Goal: Transaction & Acquisition: Purchase product/service

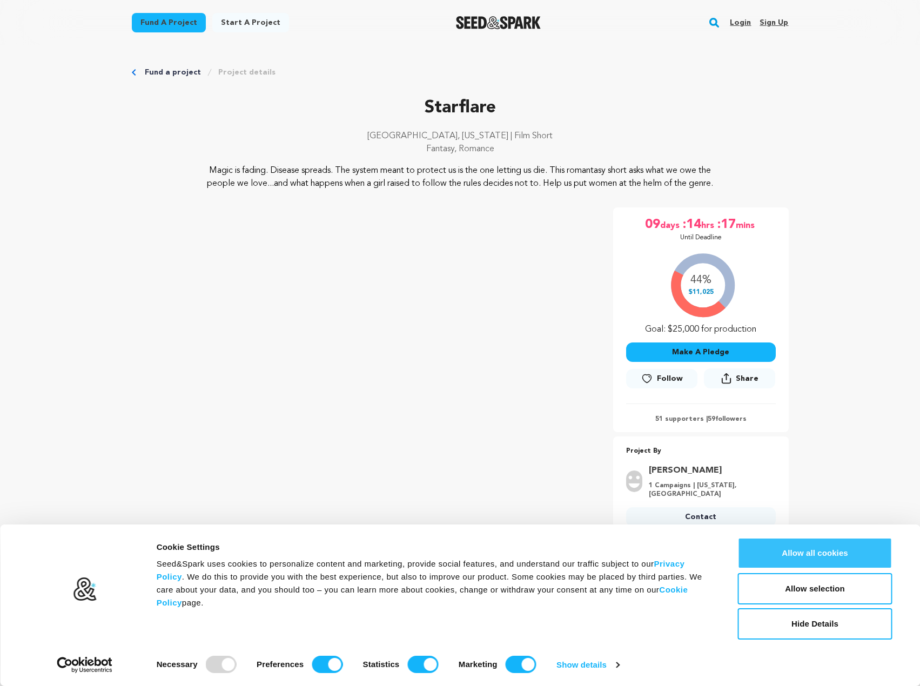
click at [870, 557] on button "Allow all cookies" at bounding box center [815, 553] width 155 height 31
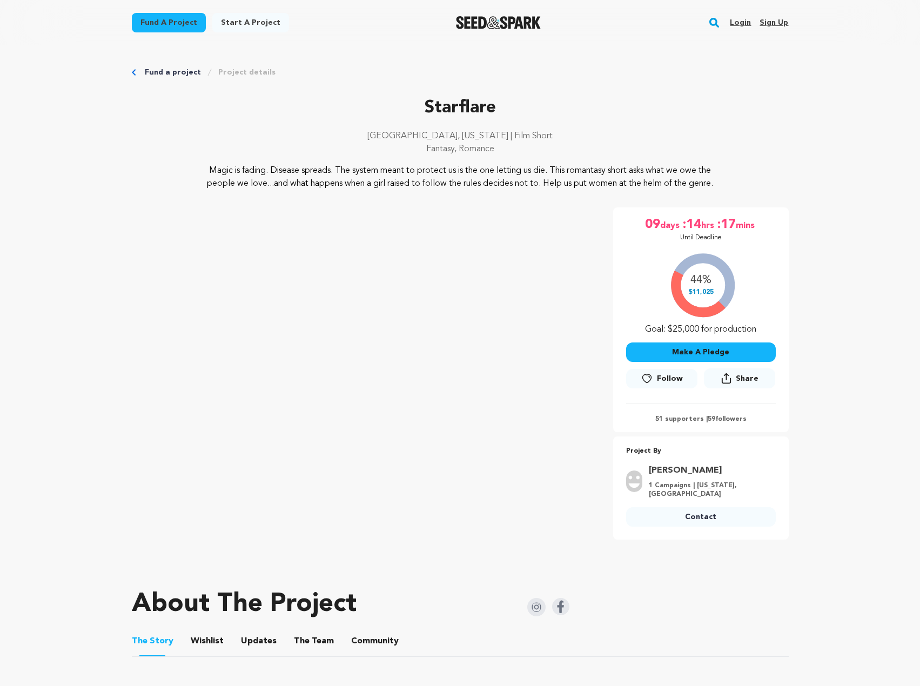
drag, startPoint x: 404, startPoint y: 539, endPoint x: 391, endPoint y: 305, distance: 234.4
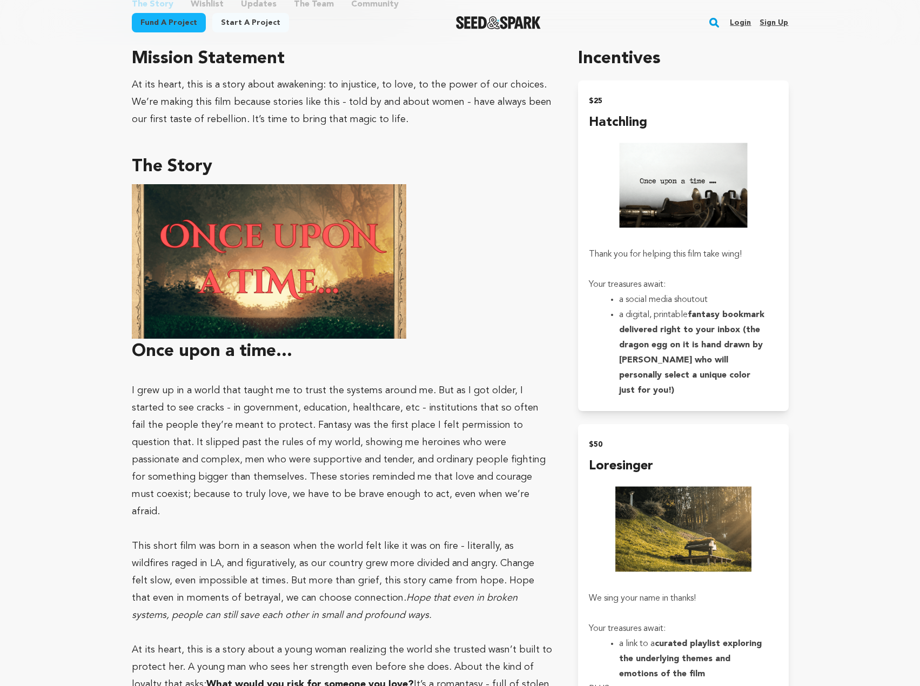
scroll to position [595, 0]
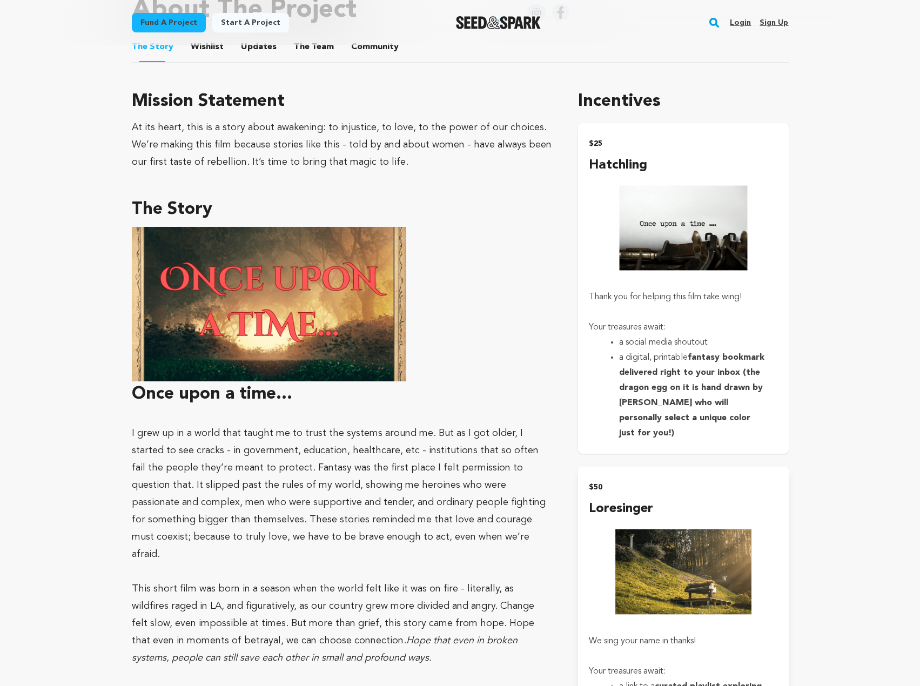
click at [758, 403] on strong "fantasy bookmark delivered right to your inbox (the dragon egg on it is hand dr…" at bounding box center [691, 395] width 145 height 84
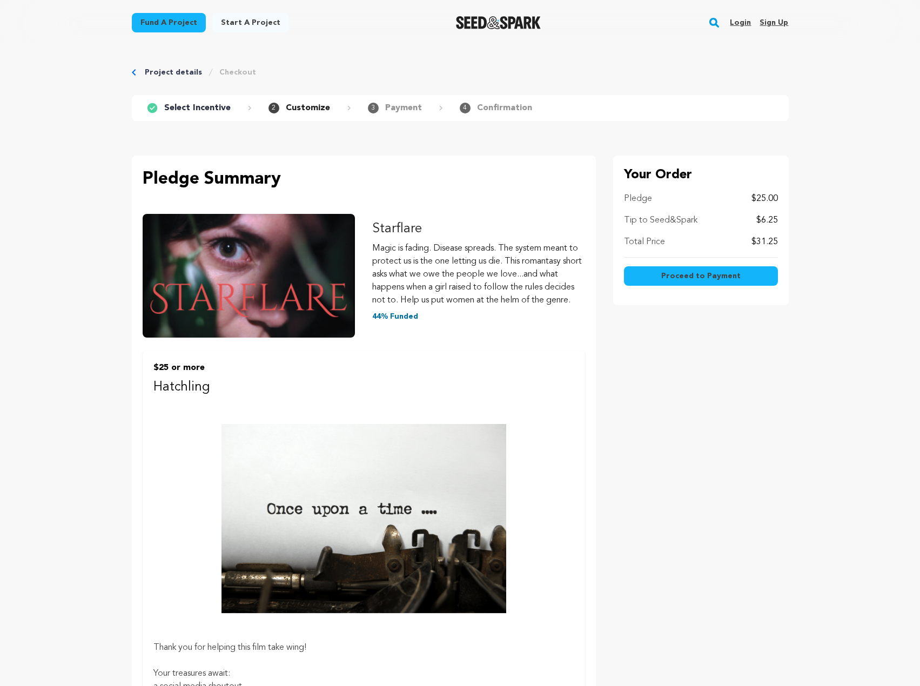
click at [726, 277] on span "Proceed to Payment" at bounding box center [701, 276] width 79 height 11
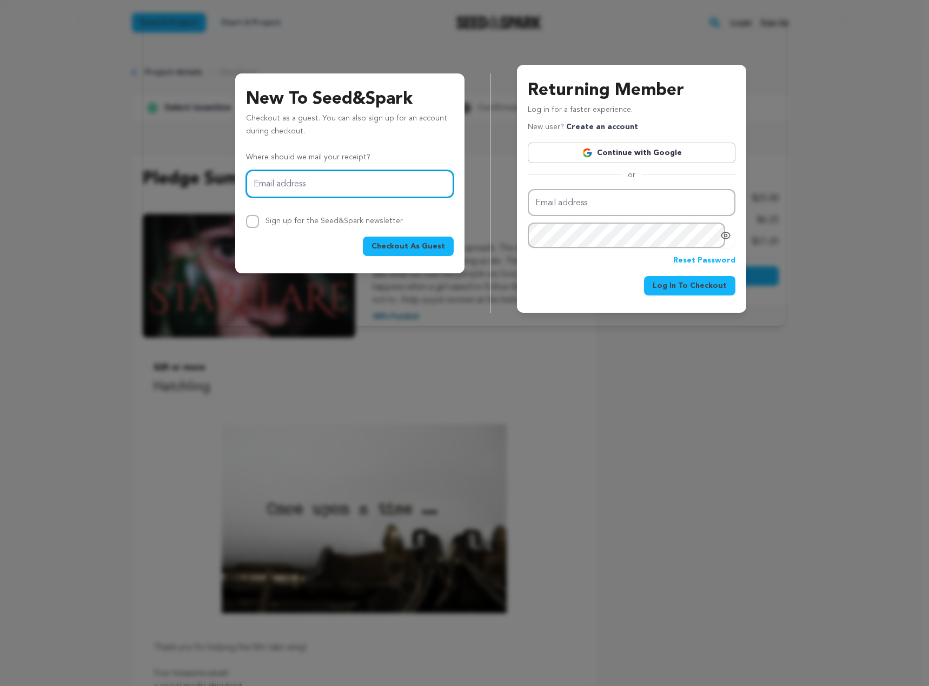
click at [353, 183] on input "Email address" at bounding box center [350, 184] width 208 height 28
click at [591, 207] on input "Email address" at bounding box center [631, 203] width 208 height 28
drag, startPoint x: 455, startPoint y: 184, endPoint x: 461, endPoint y: 188, distance: 7.8
click at [455, 184] on div "New To Seed&Spark Checkout as a guest. You can also sign up for an account duri…" at bounding box center [349, 174] width 229 height 200
click at [405, 183] on input "Email address" at bounding box center [350, 184] width 208 height 28
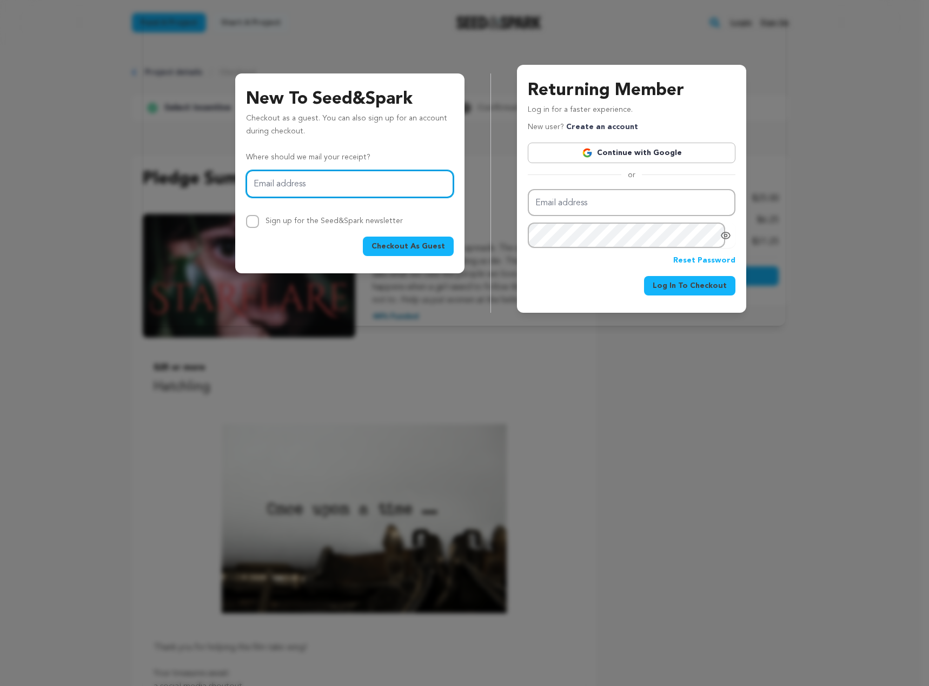
type input "jgawarecki@gmail.com"
click at [405, 248] on span "Checkout As Guest" at bounding box center [408, 246] width 74 height 11
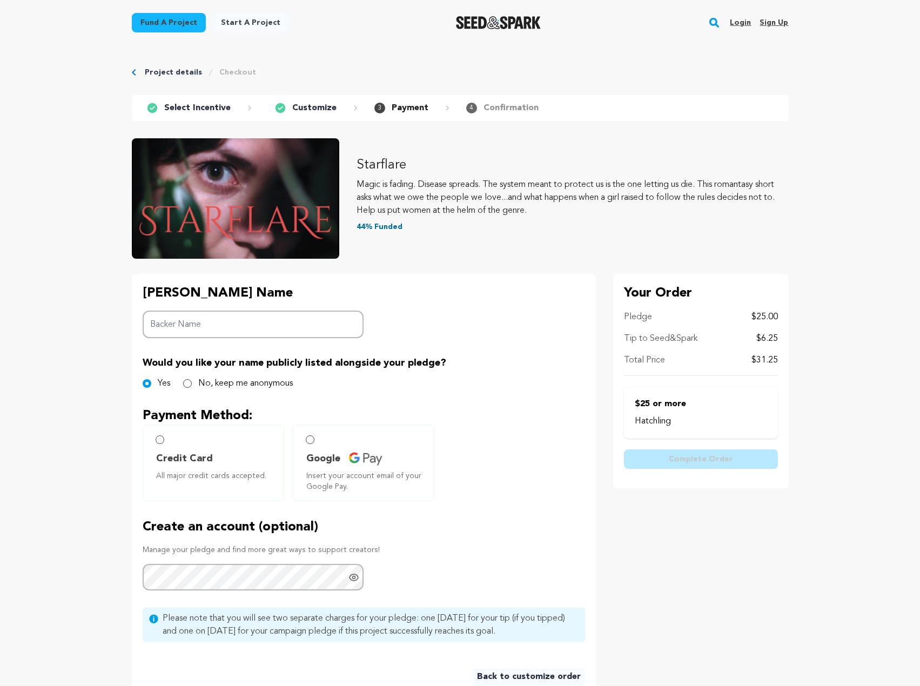
click at [334, 473] on span "Insert your account email of your Google Pay." at bounding box center [365, 482] width 119 height 22
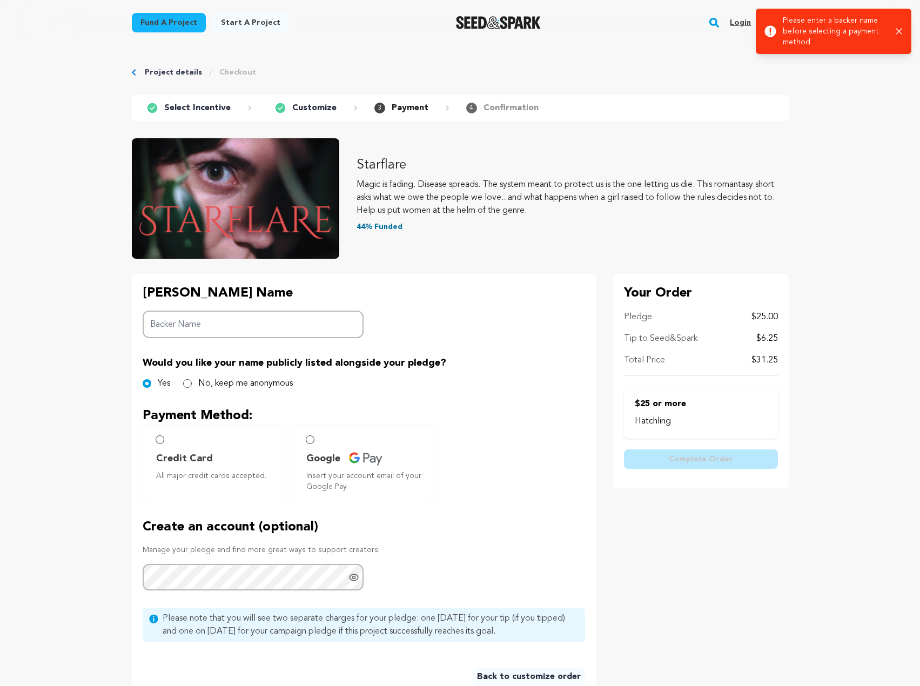
click at [307, 433] on label "Google Insert your account email of your Google Pay." at bounding box center [364, 463] width 142 height 77
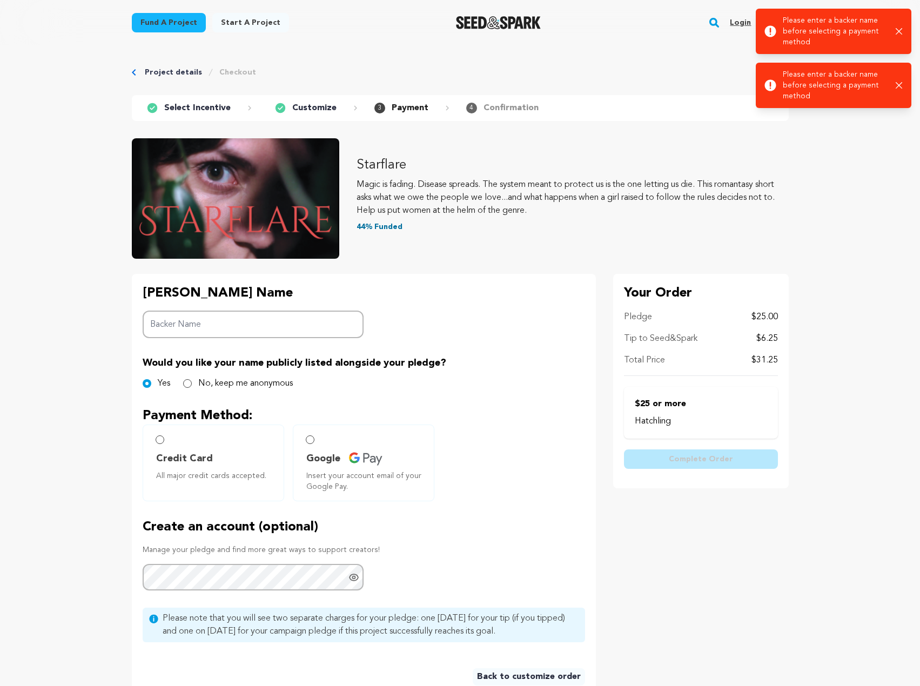
click at [317, 447] on label "Google Insert your account email of your Google Pay." at bounding box center [364, 463] width 142 height 77
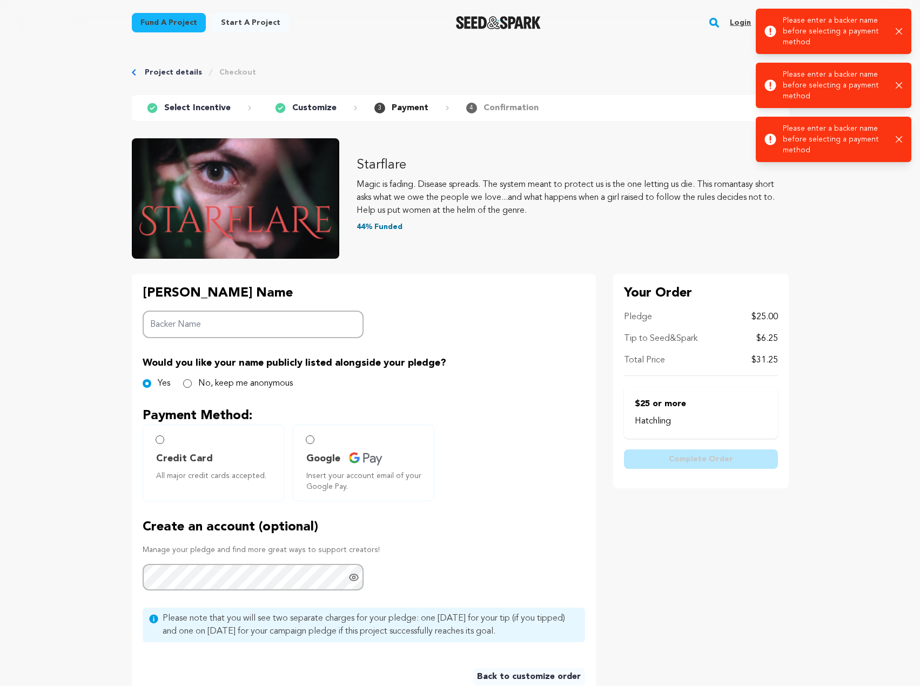
click at [240, 437] on label "Credit Card All major credit cards accepted." at bounding box center [214, 463] width 142 height 77
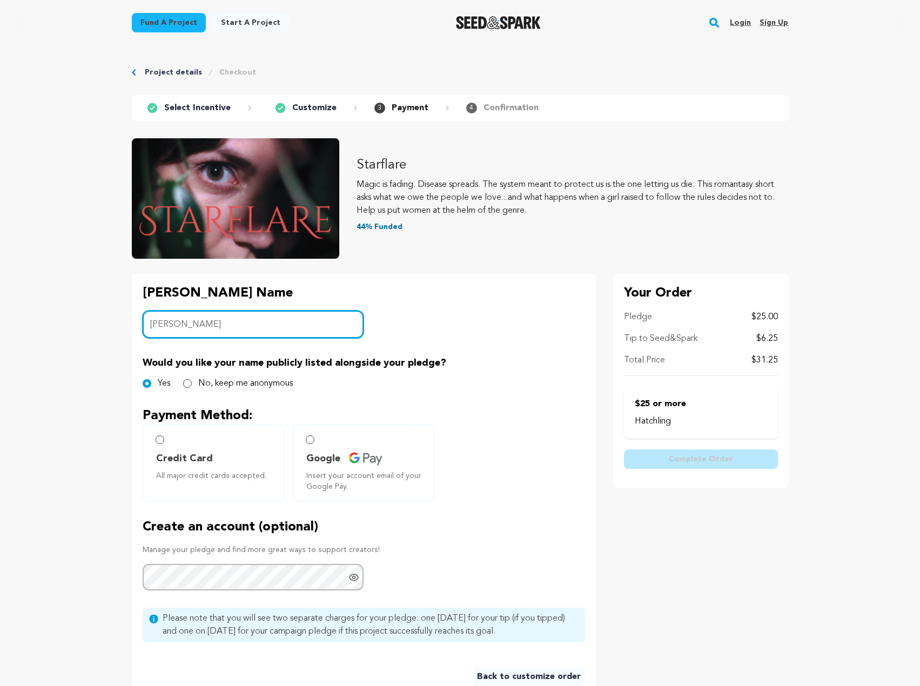
type input "Joel Gawarecki"
click at [193, 446] on label "Credit Card All major credit cards accepted." at bounding box center [214, 463] width 142 height 77
radio input "true"
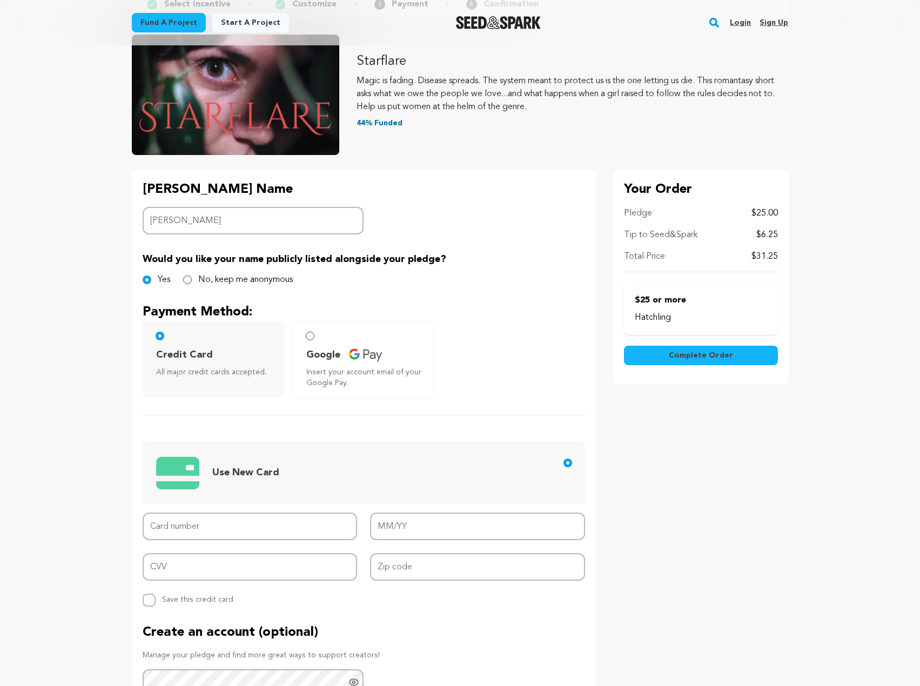
scroll to position [108, 0]
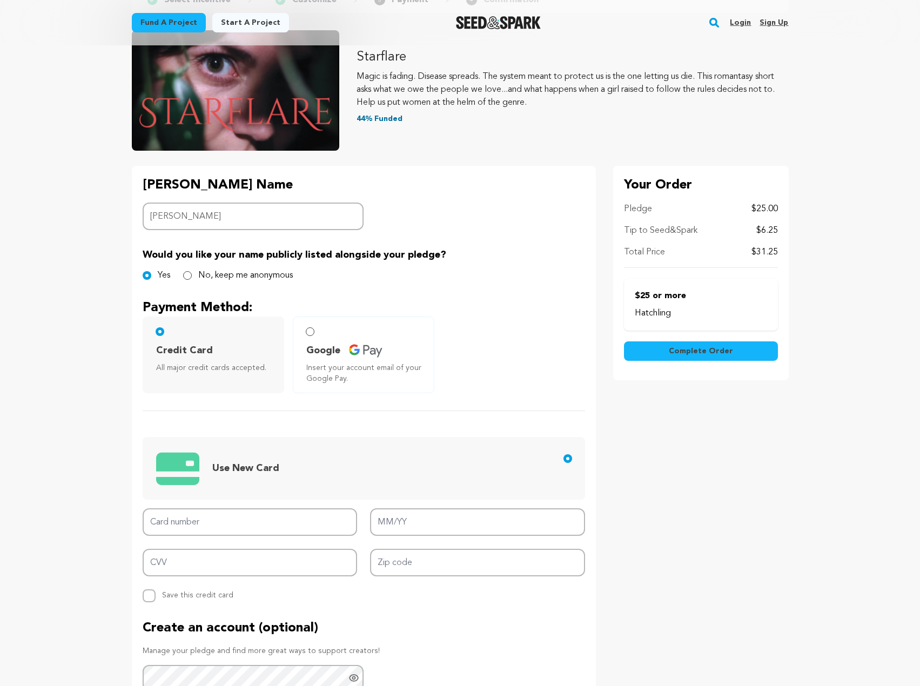
click at [179, 538] on div "Card number MM/YY CVV Zip code Replace saved credit card Save this credit card" at bounding box center [364, 556] width 443 height 94
click at [189, 531] on input "Card number" at bounding box center [250, 523] width 215 height 28
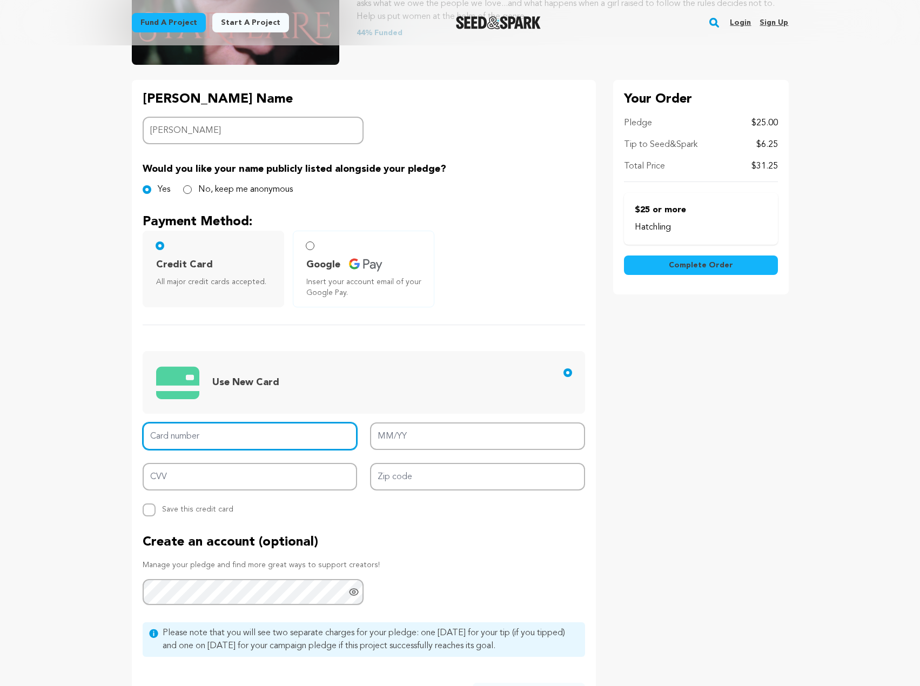
scroll to position [270, 0]
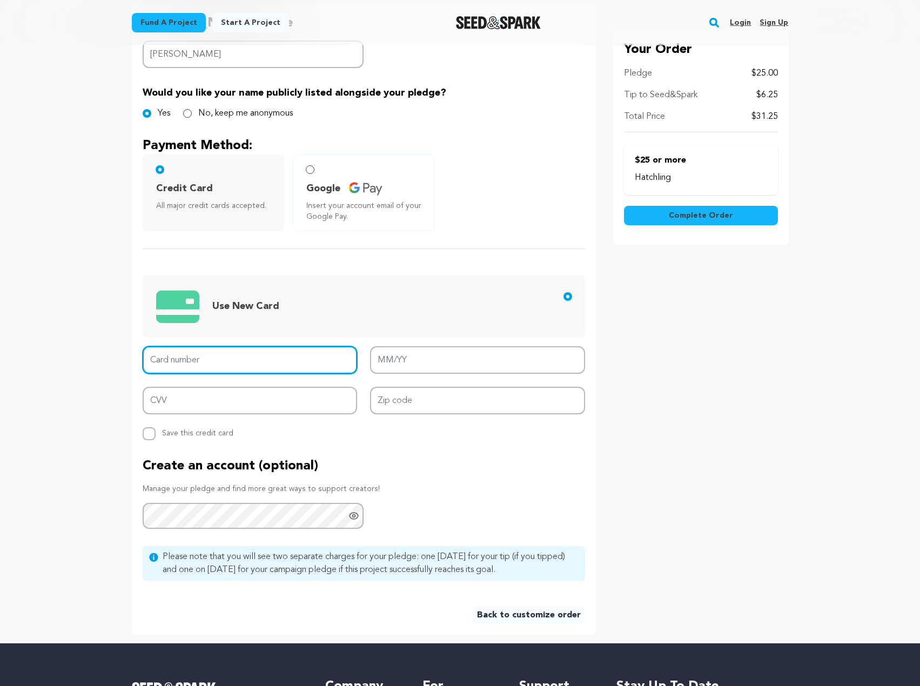
click at [298, 364] on input "Card number" at bounding box center [250, 360] width 215 height 28
click at [160, 436] on div "Replace saved credit card Save this credit card" at bounding box center [250, 434] width 215 height 13
click at [151, 433] on input "Replace saved credit card Save this credit card" at bounding box center [149, 434] width 13 height 13
checkbox input "true"
click at [300, 357] on input "Card number" at bounding box center [250, 360] width 215 height 28
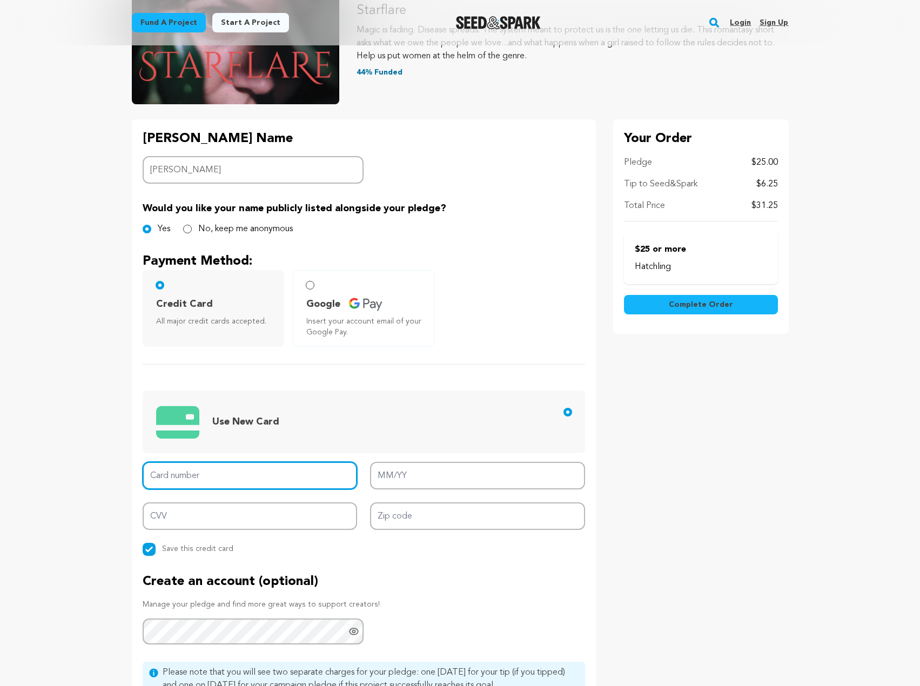
scroll to position [162, 0]
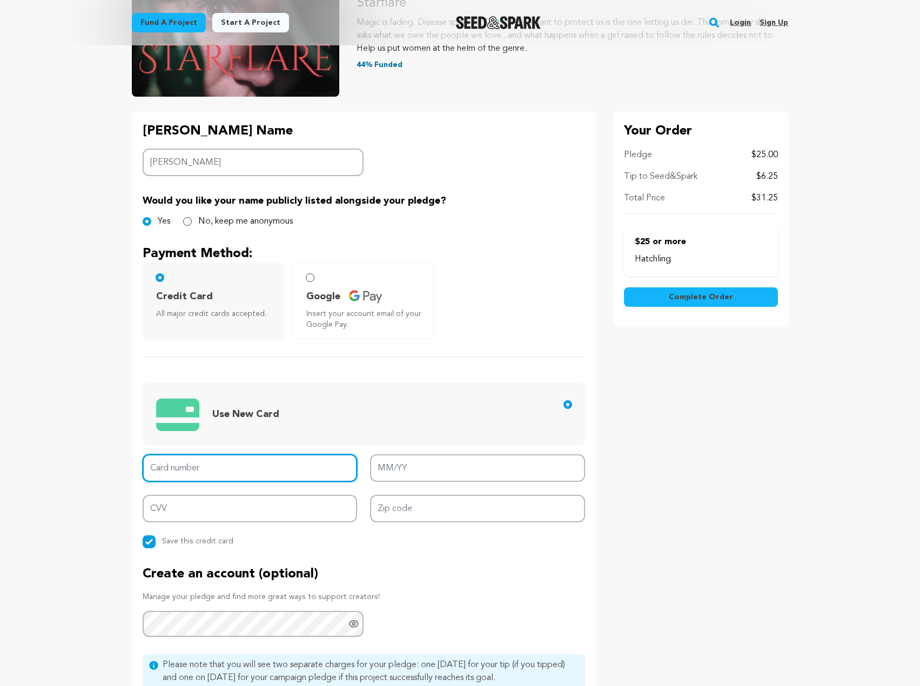
click at [196, 468] on input "Card number" at bounding box center [250, 469] width 215 height 28
type input "4744 8800 3808 7589"
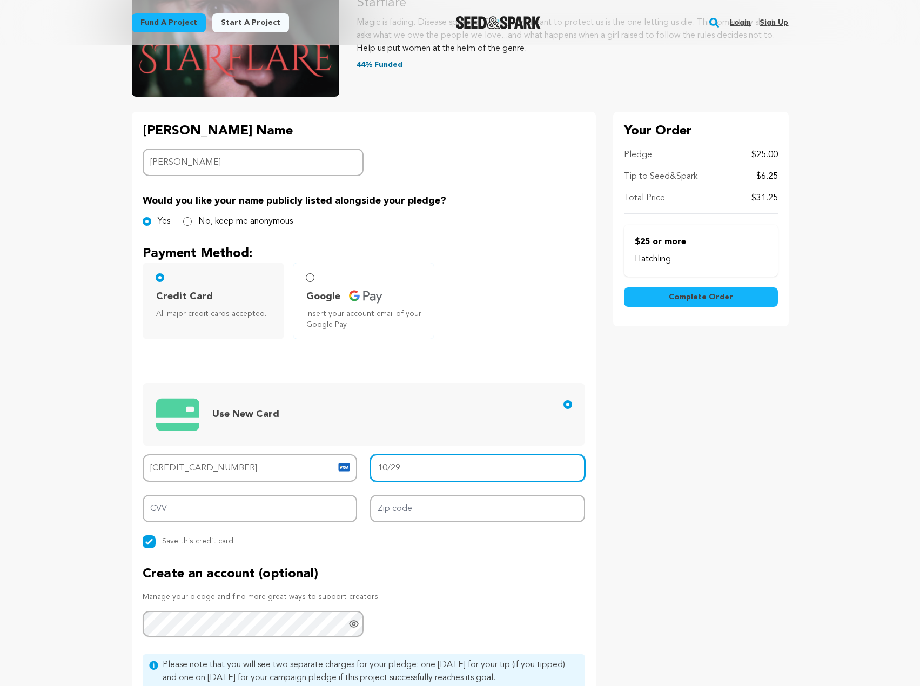
type input "10/29"
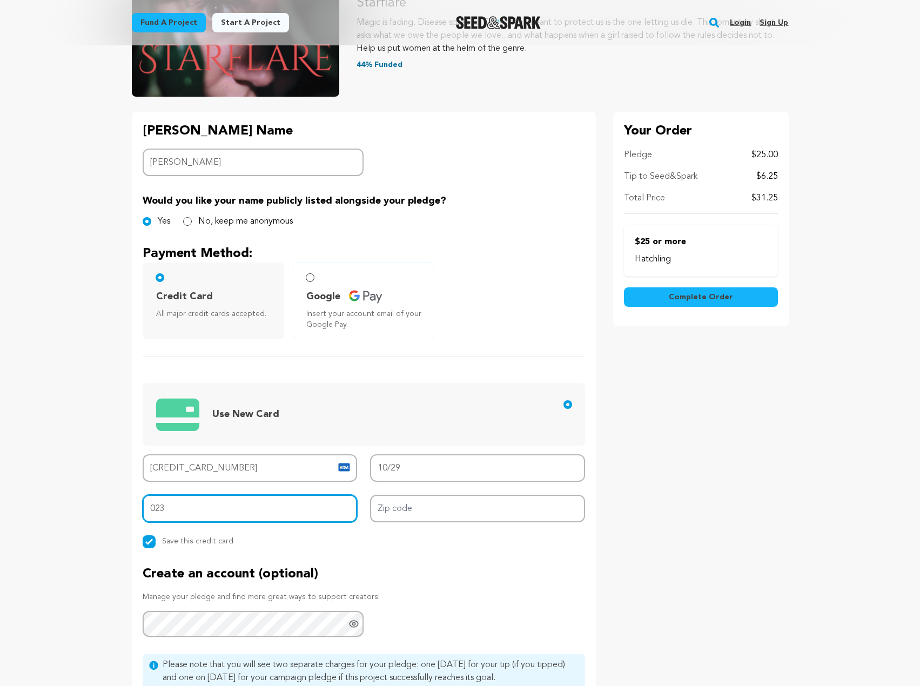
type input "023"
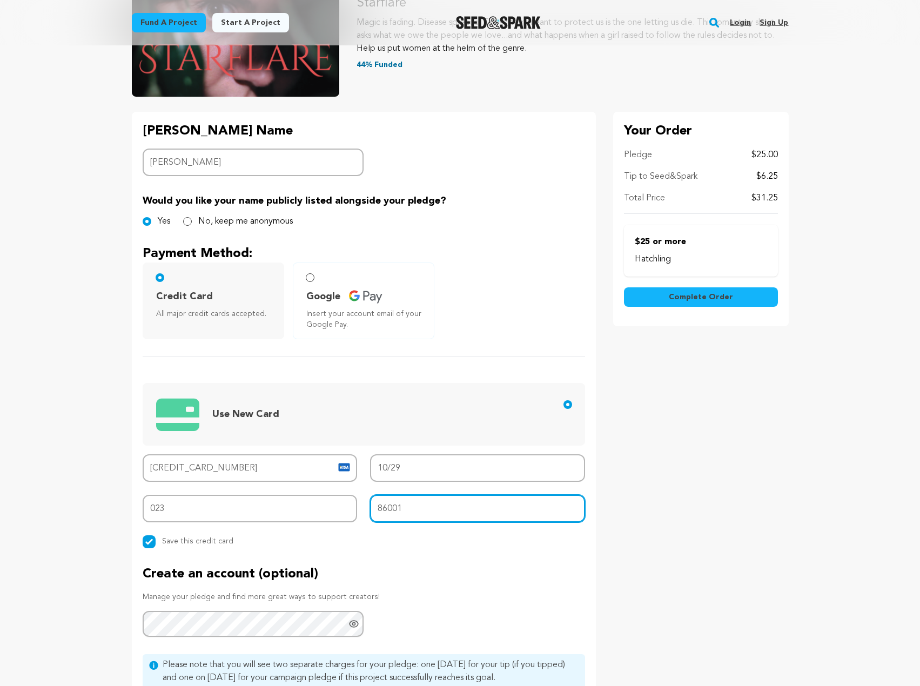
type input "86001"
click at [43, 542] on main "Fund a project Start a project Search Login Sign up Start a project" at bounding box center [460, 433] width 920 height 1191
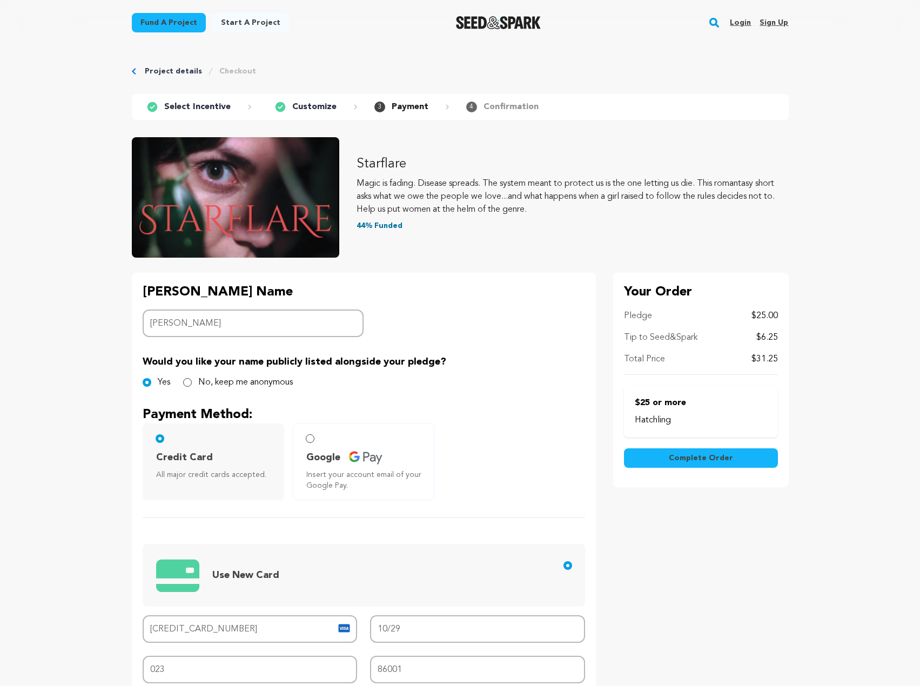
scroll to position [0, 0]
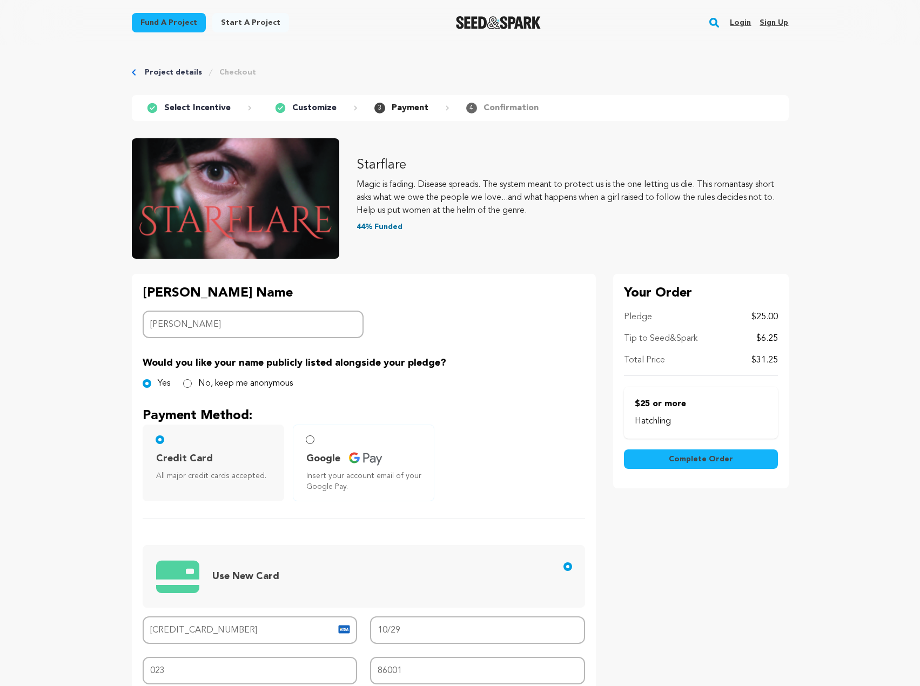
click at [706, 457] on span "Complete Order" at bounding box center [701, 459] width 64 height 11
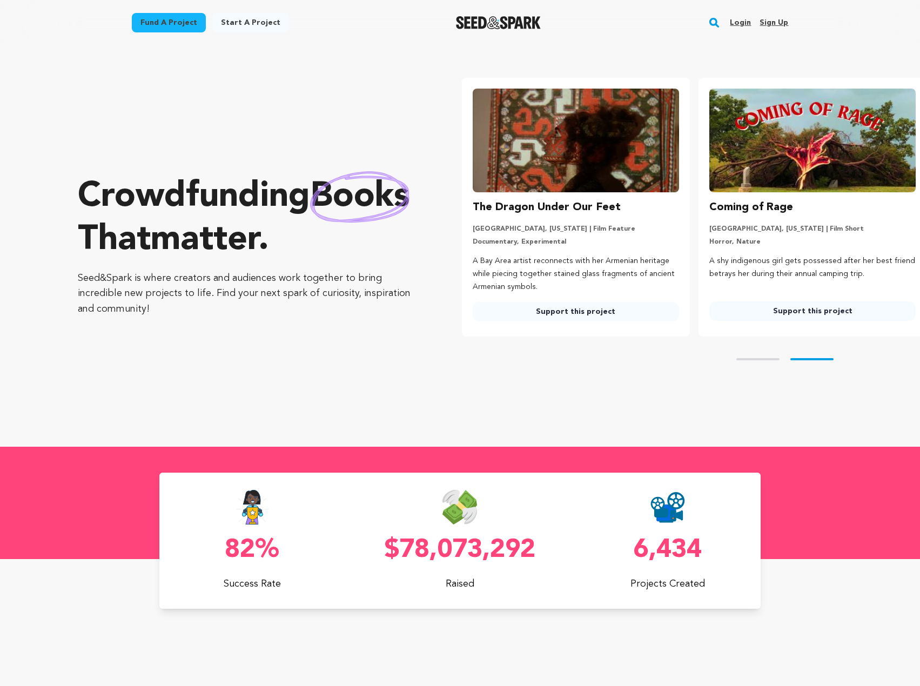
scroll to position [0, 245]
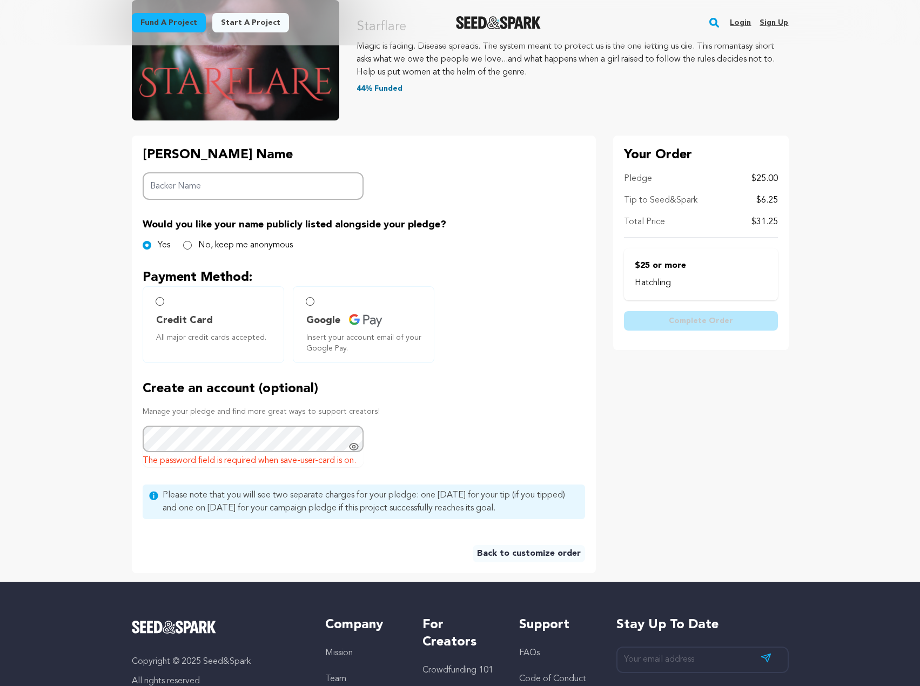
scroll to position [84, 0]
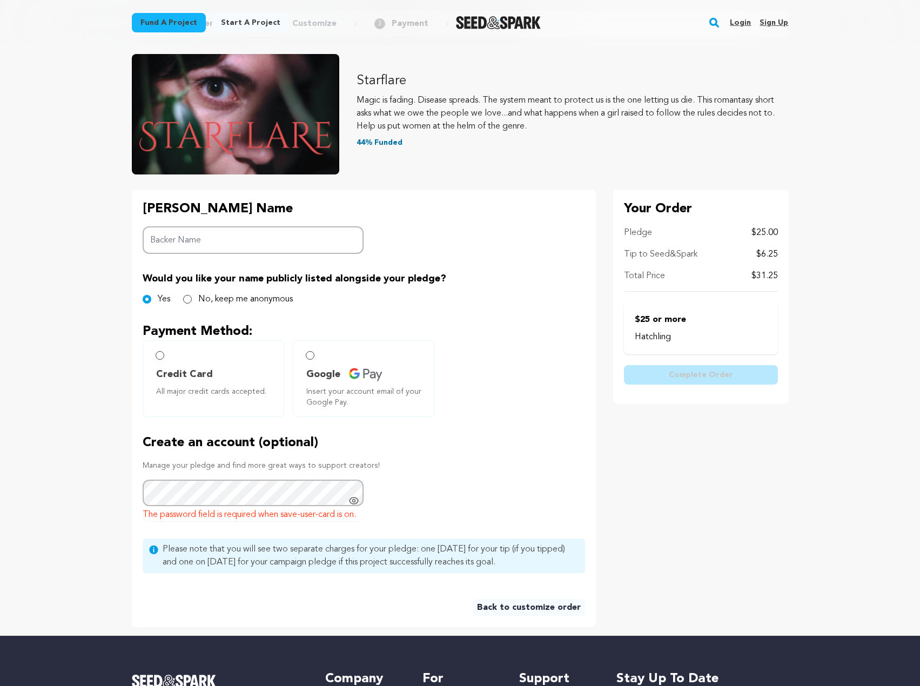
click at [162, 404] on label "Credit Card All major credit cards accepted." at bounding box center [214, 378] width 142 height 77
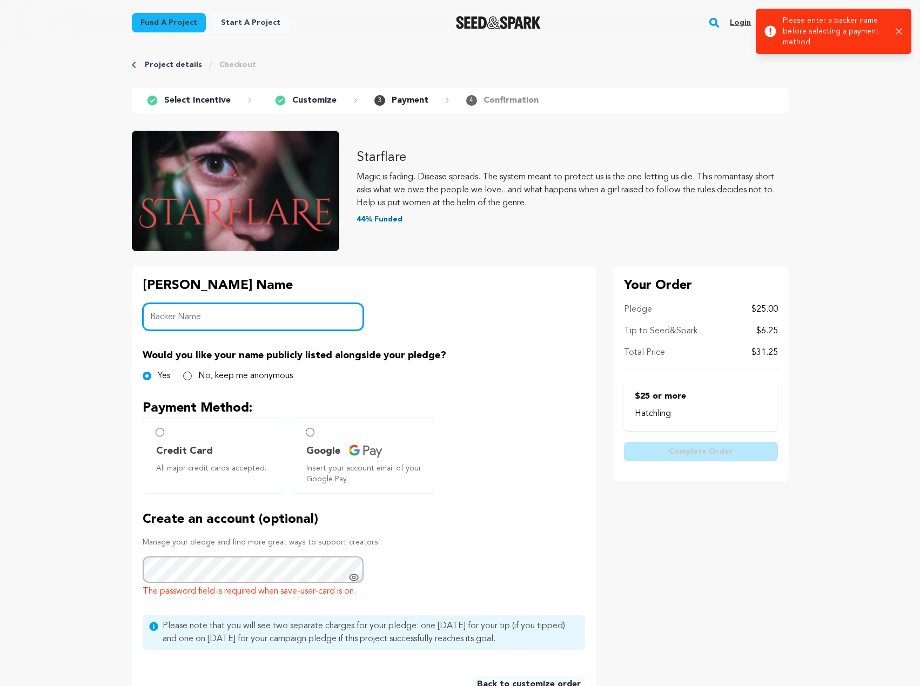
scroll to position [0, 0]
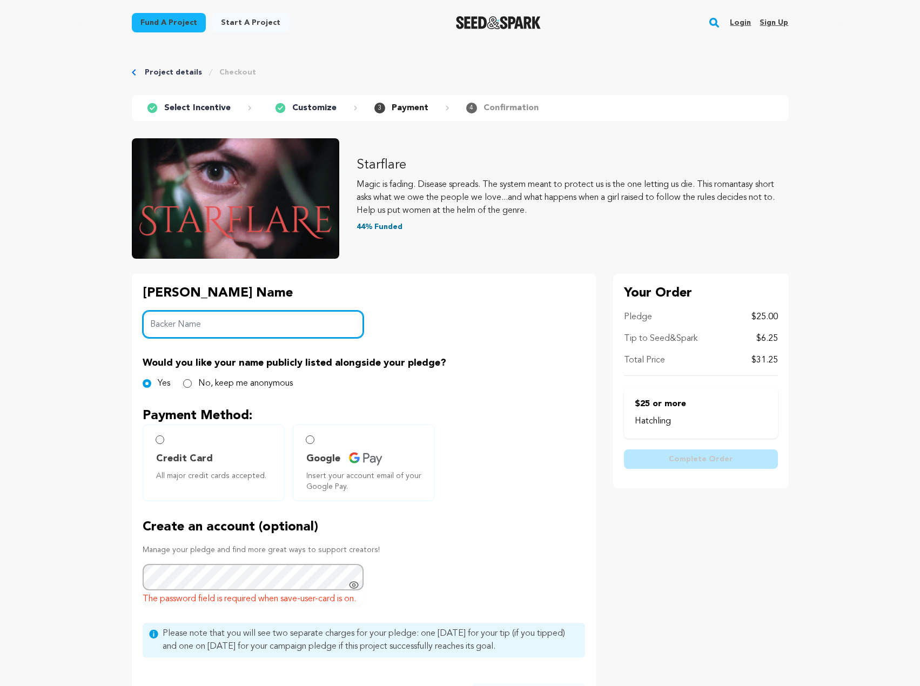
click at [191, 332] on input "Backer Name" at bounding box center [254, 325] width 222 height 28
click at [187, 325] on input "Joel Matthew Gawarecki" at bounding box center [254, 325] width 222 height 28
type input "Joel Gawarecki"
click at [165, 452] on span "Credit Card" at bounding box center [184, 458] width 57 height 15
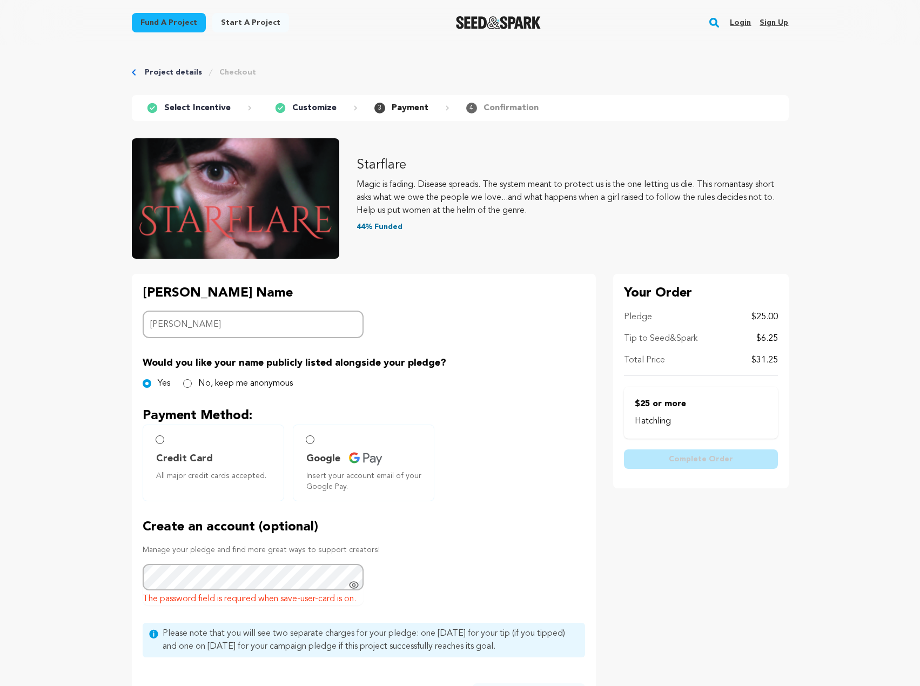
radio input "true"
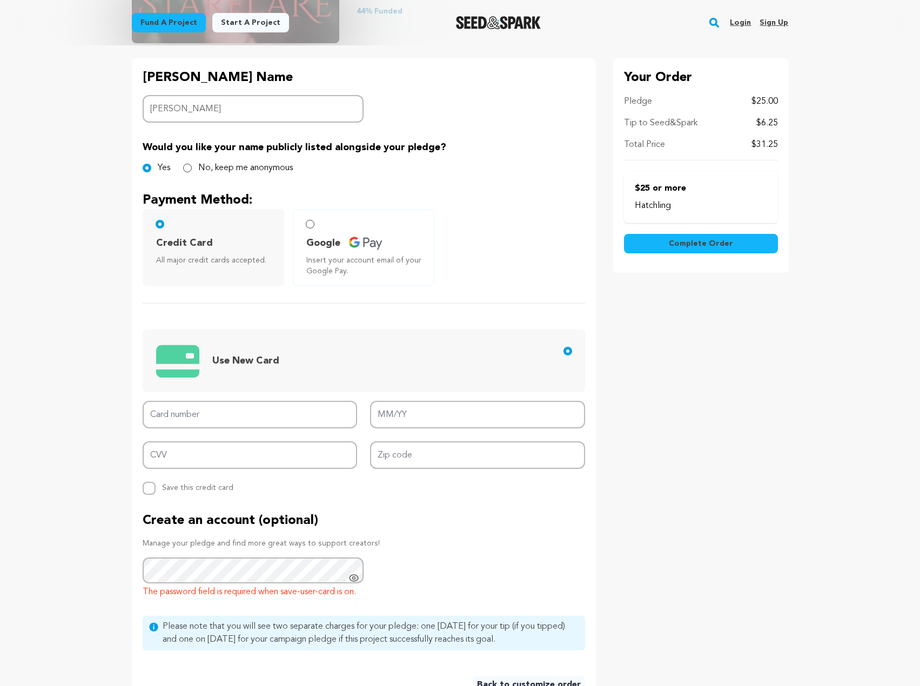
scroll to position [216, 0]
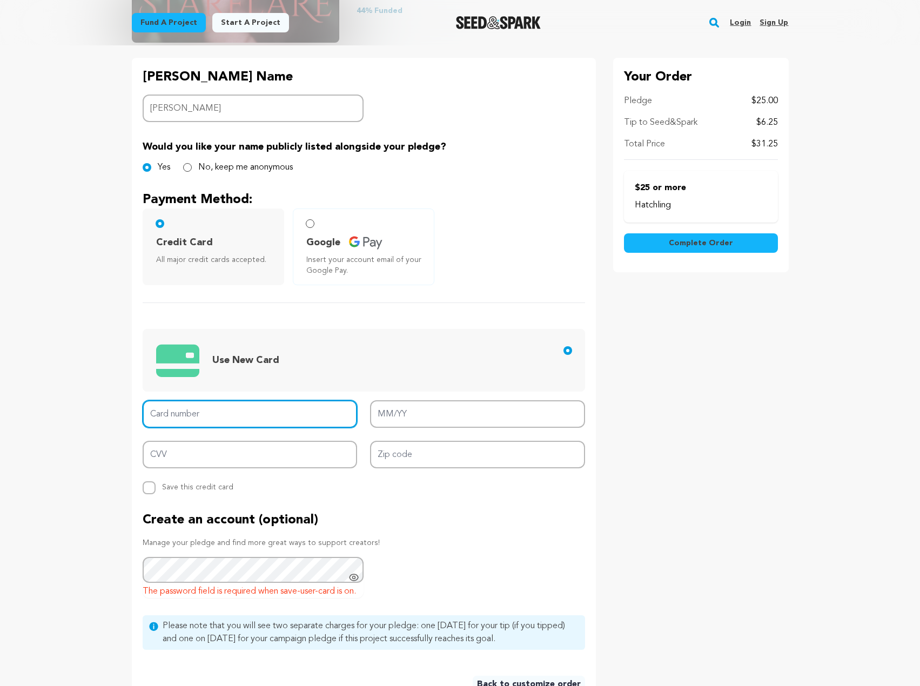
click at [204, 412] on input "Card number" at bounding box center [250, 414] width 215 height 28
type input "4744 8800 3808 7589"
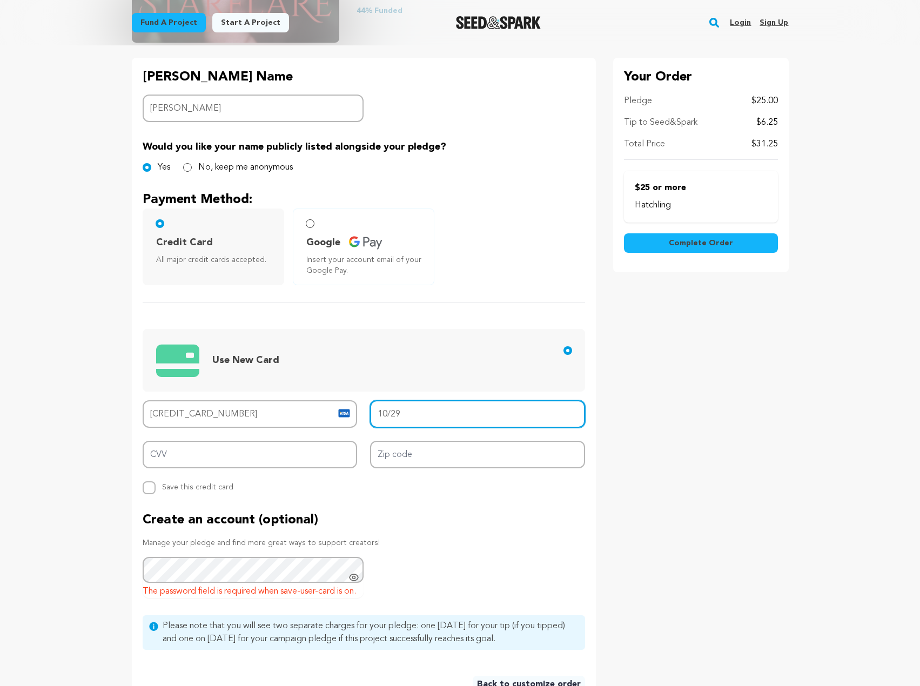
type input "10/29"
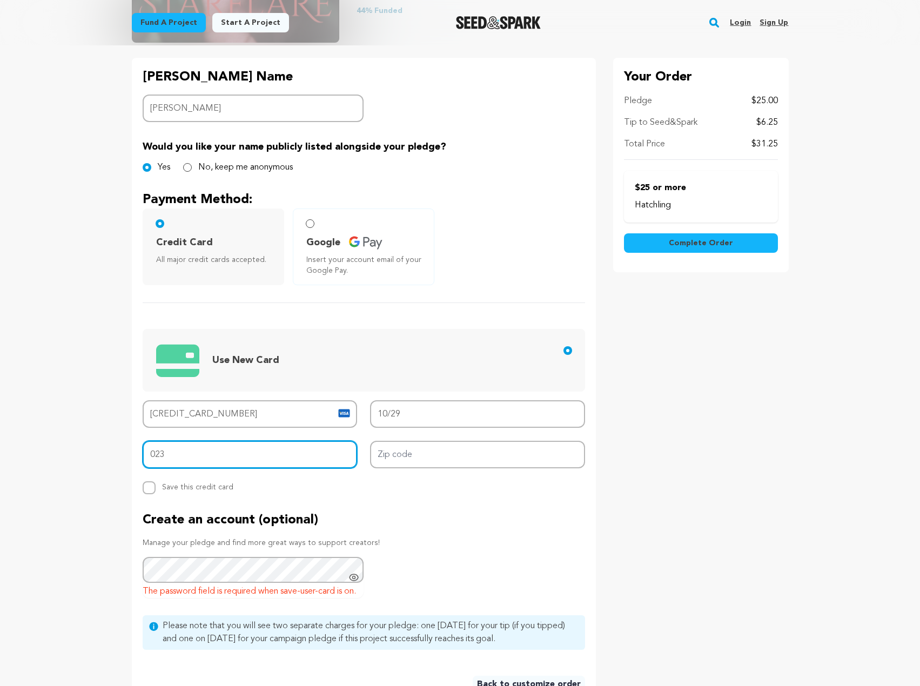
type input "023"
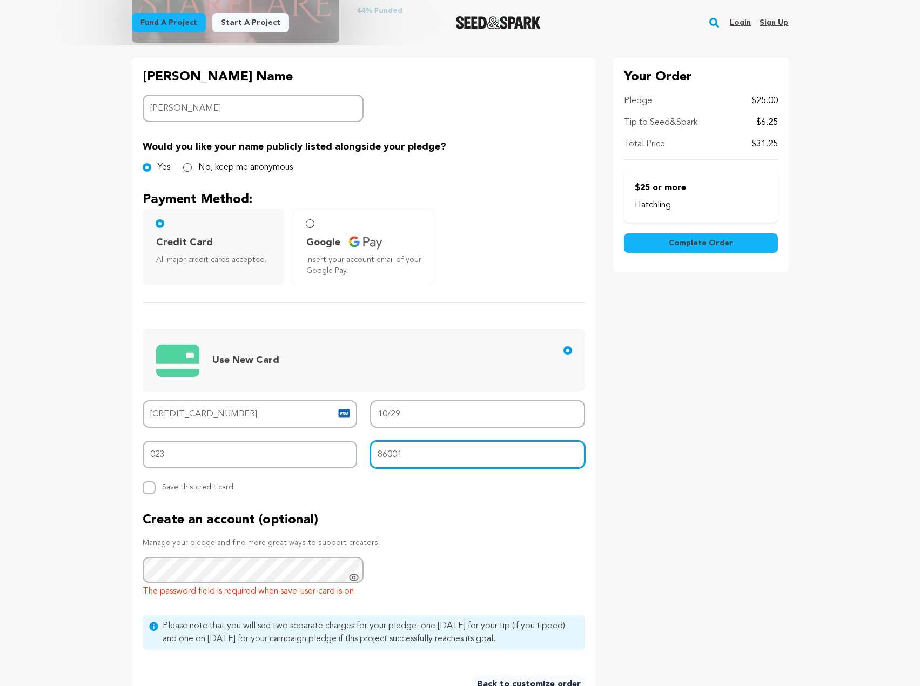
type input "86001"
click at [722, 493] on div "Your Order Pledge $25.00 Tip to Seed&Spark $6.25 Total Price $31.25 Hatchling C…" at bounding box center [701, 381] width 176 height 646
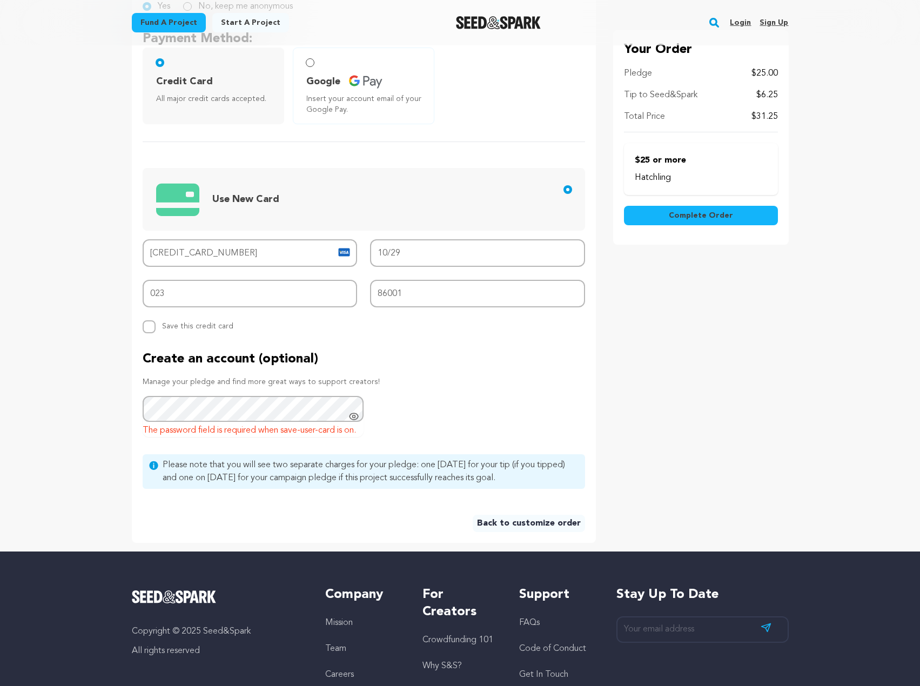
scroll to position [378, 0]
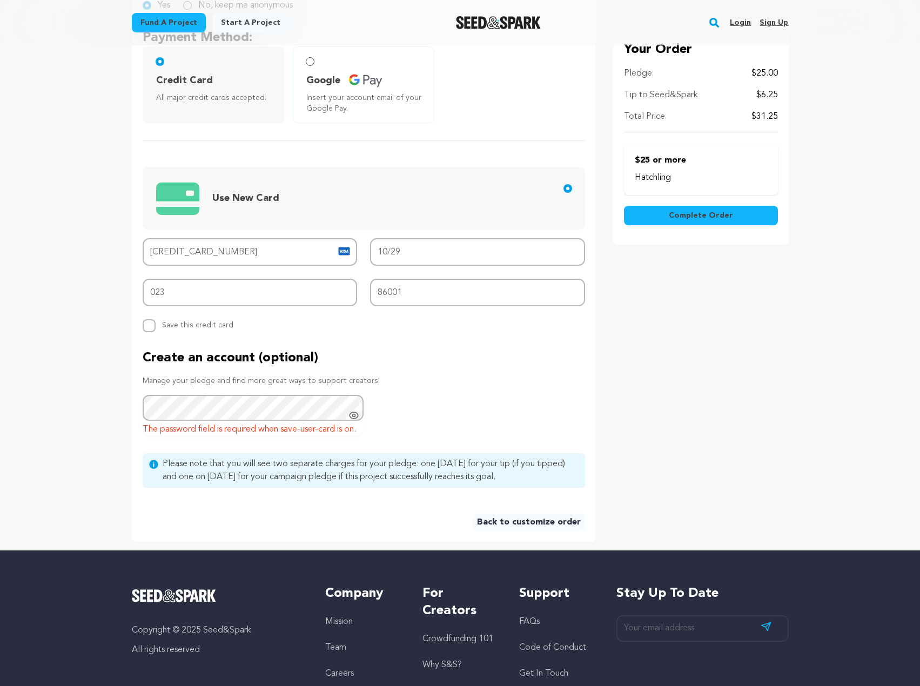
click at [669, 208] on button "Complete Order" at bounding box center [701, 215] width 154 height 19
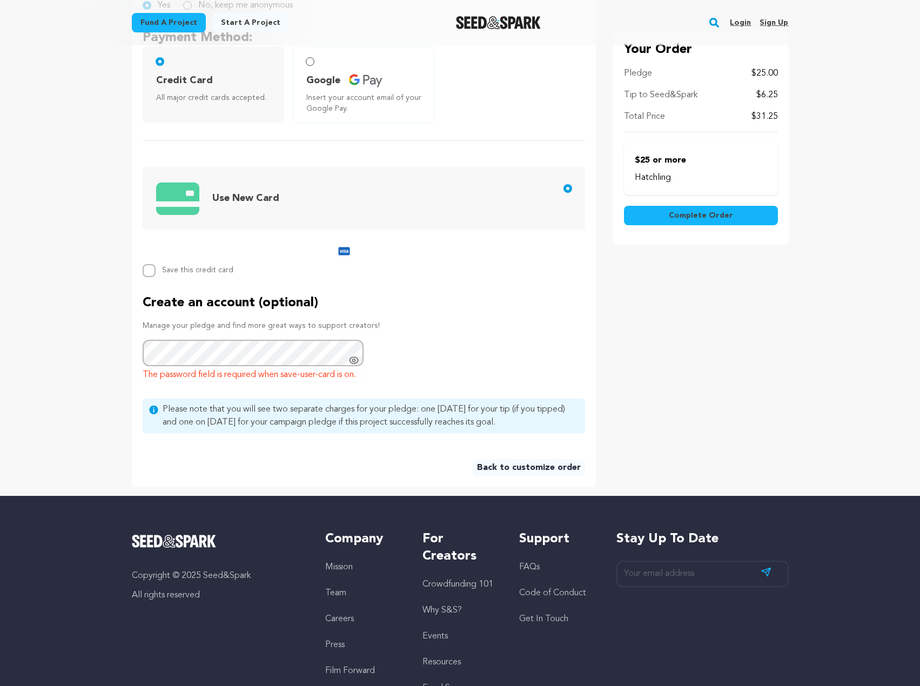
scroll to position [324, 0]
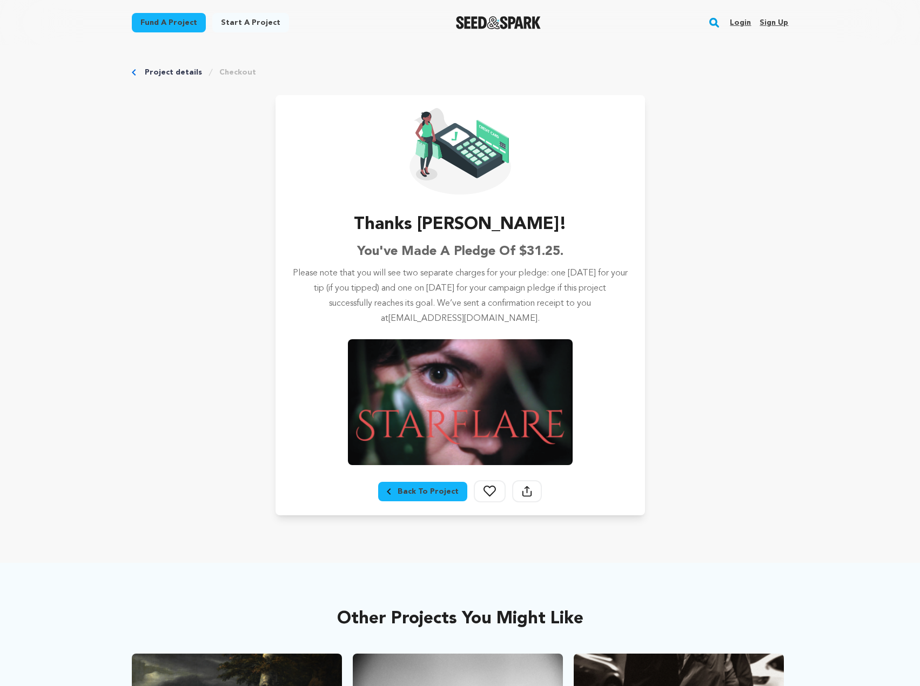
click at [233, 352] on div "Project details Checkout Thanks [PERSON_NAME]! You've made a pledge of $31.25. …" at bounding box center [461, 291] width 692 height 492
click at [484, 492] on icon at bounding box center [490, 491] width 12 height 11
click at [525, 423] on img at bounding box center [460, 402] width 225 height 126
click at [448, 426] on img at bounding box center [460, 402] width 225 height 126
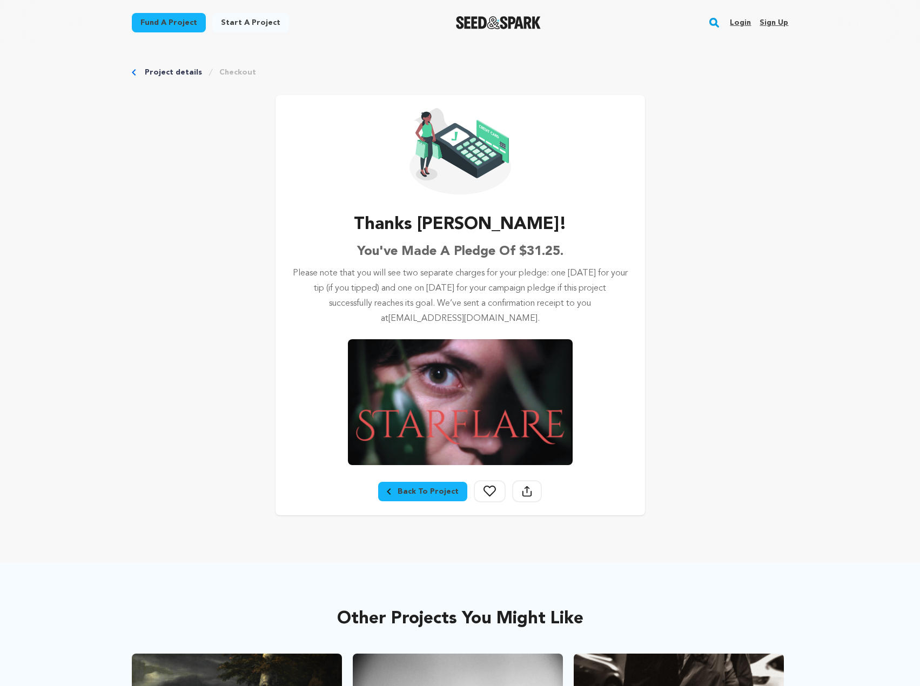
click at [445, 130] on img at bounding box center [461, 151] width 102 height 86
click at [159, 65] on div "Project details Checkout Thanks Joel! You've made a pledge of $31.25. Please no…" at bounding box center [461, 291] width 692 height 492
click at [178, 81] on div "Project details Checkout Thanks Joel! You've made a pledge of $31.25. Please no…" at bounding box center [461, 291] width 692 height 492
click at [181, 71] on link "Project details" at bounding box center [173, 72] width 57 height 11
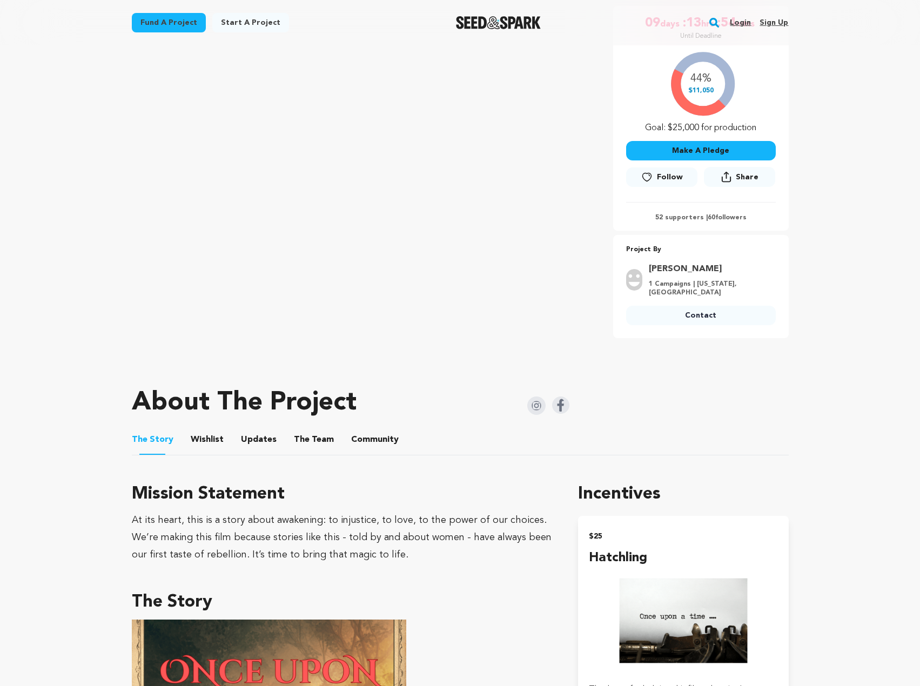
scroll to position [270, 0]
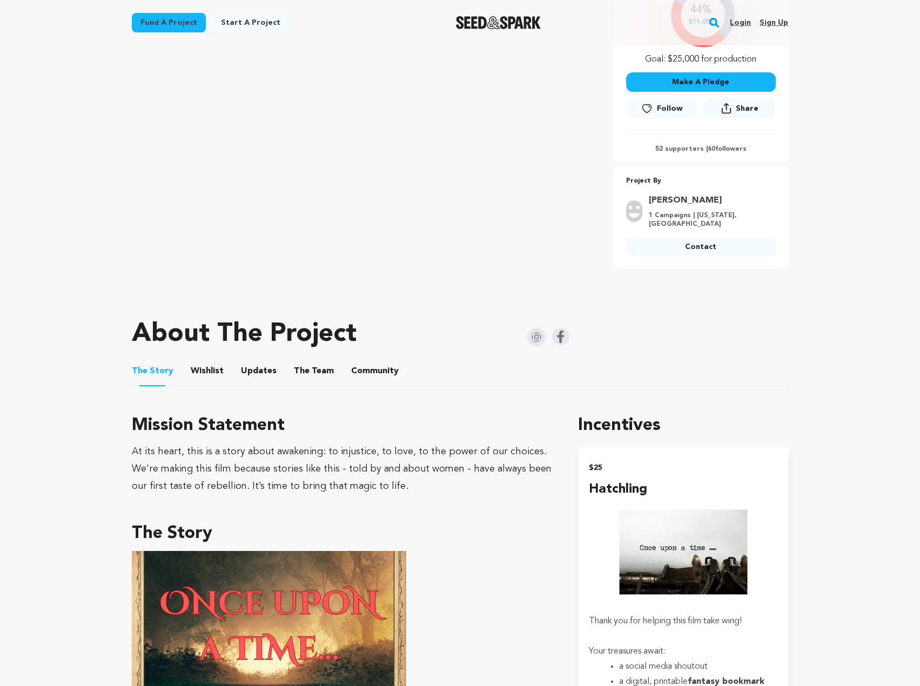
click at [362, 362] on button "Community" at bounding box center [375, 373] width 26 height 26
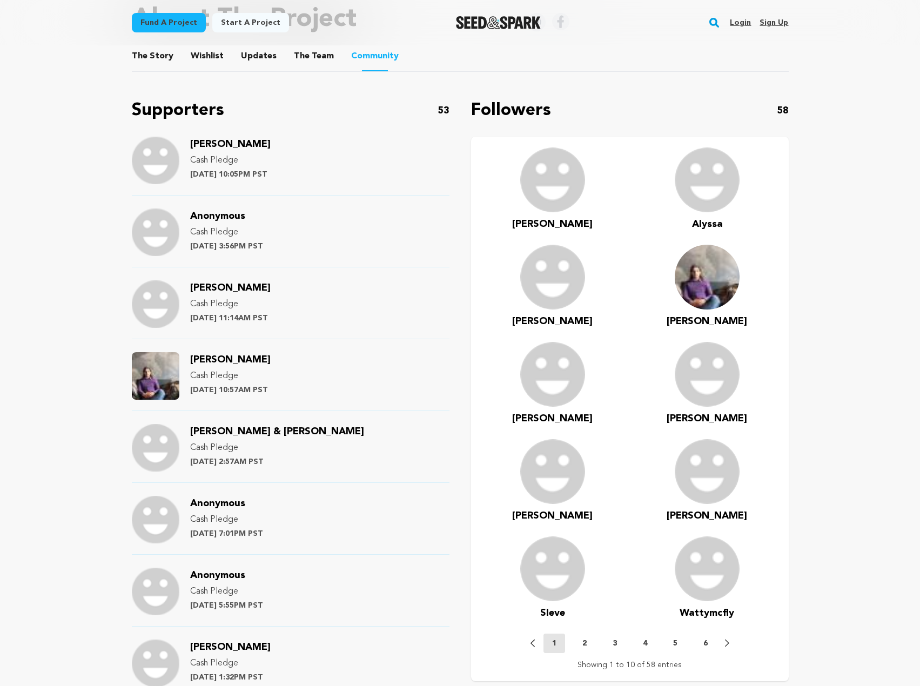
scroll to position [595, 0]
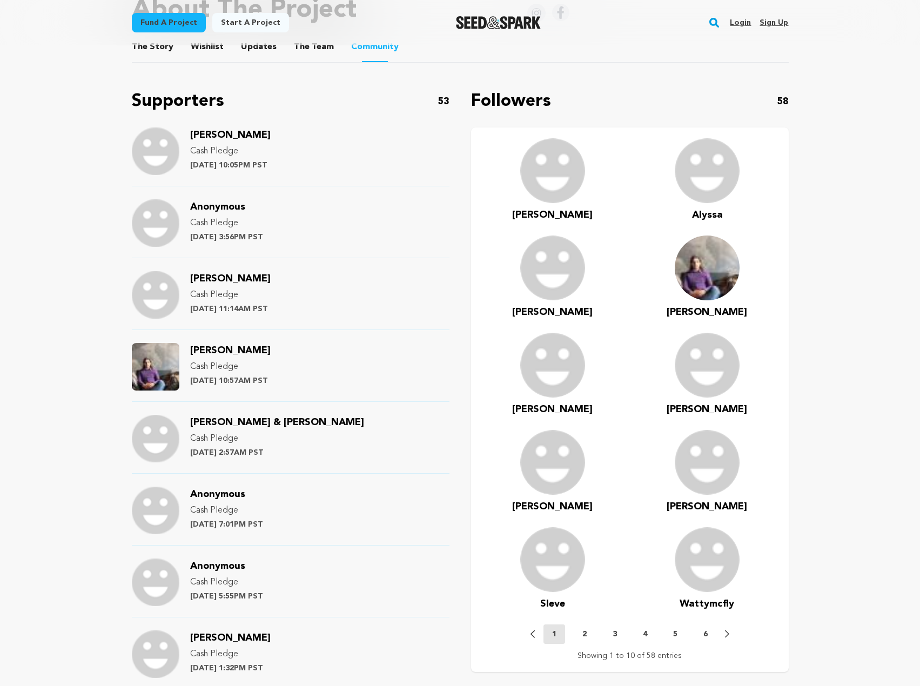
click at [371, 438] on div "[PERSON_NAME] & [PERSON_NAME] Cash Pledge [DATE] 2:57AM PST" at bounding box center [291, 444] width 318 height 59
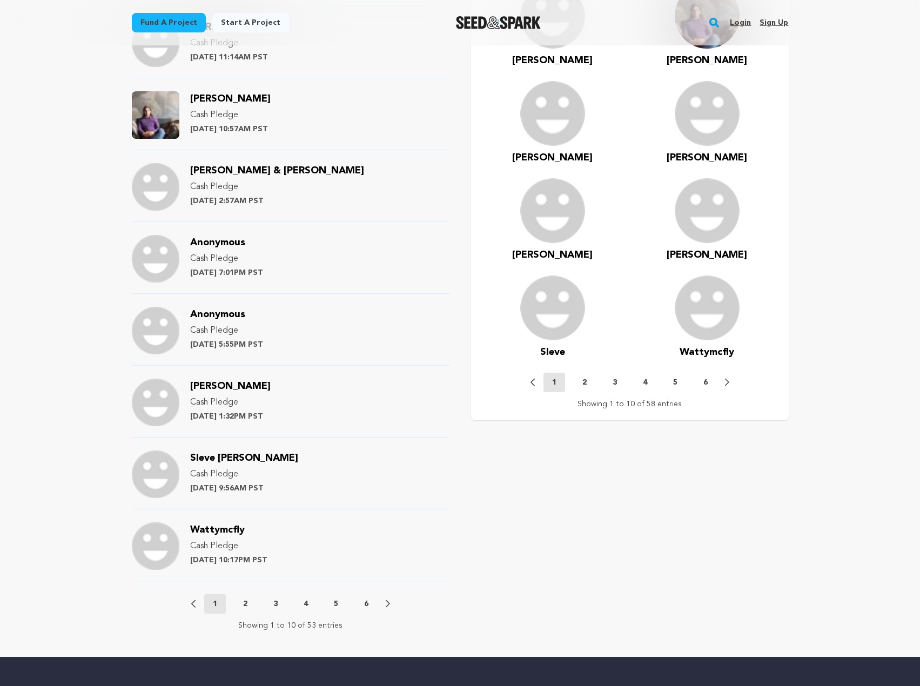
scroll to position [919, 0]
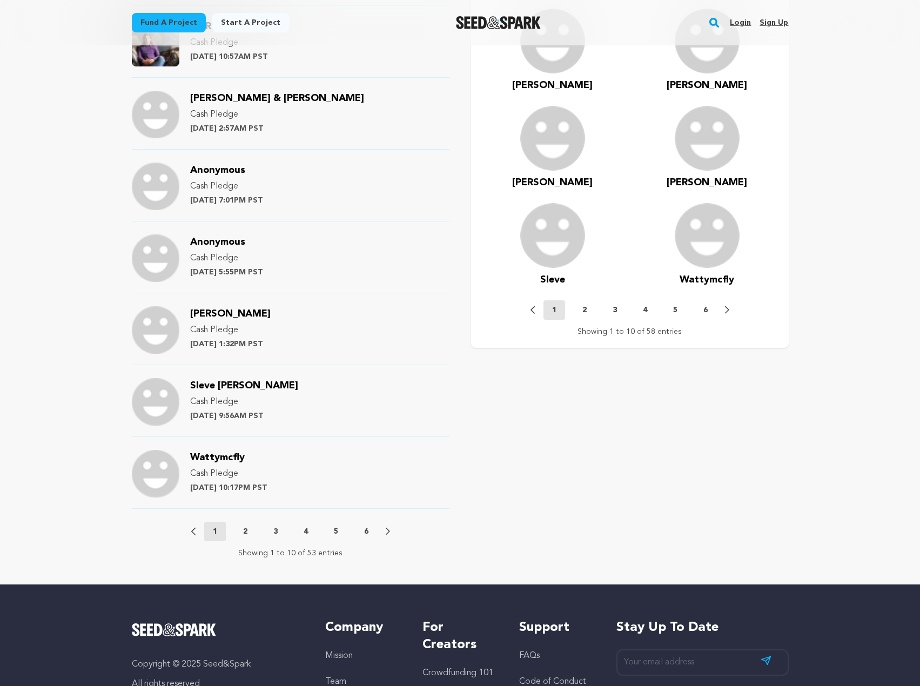
click at [246, 533] on p "2" at bounding box center [245, 531] width 4 height 11
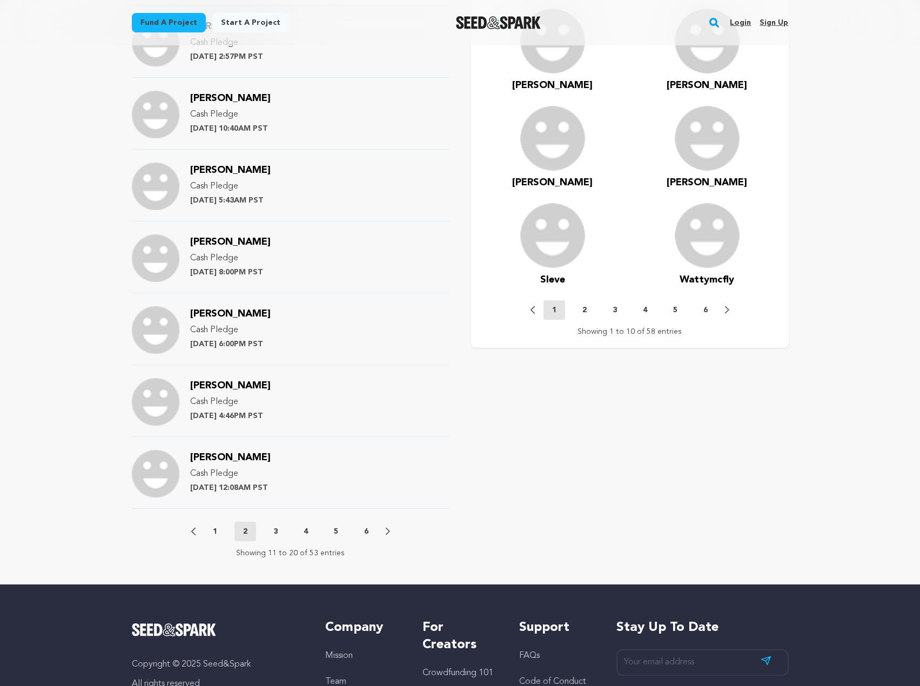
click at [217, 530] on button "1" at bounding box center [215, 531] width 22 height 11
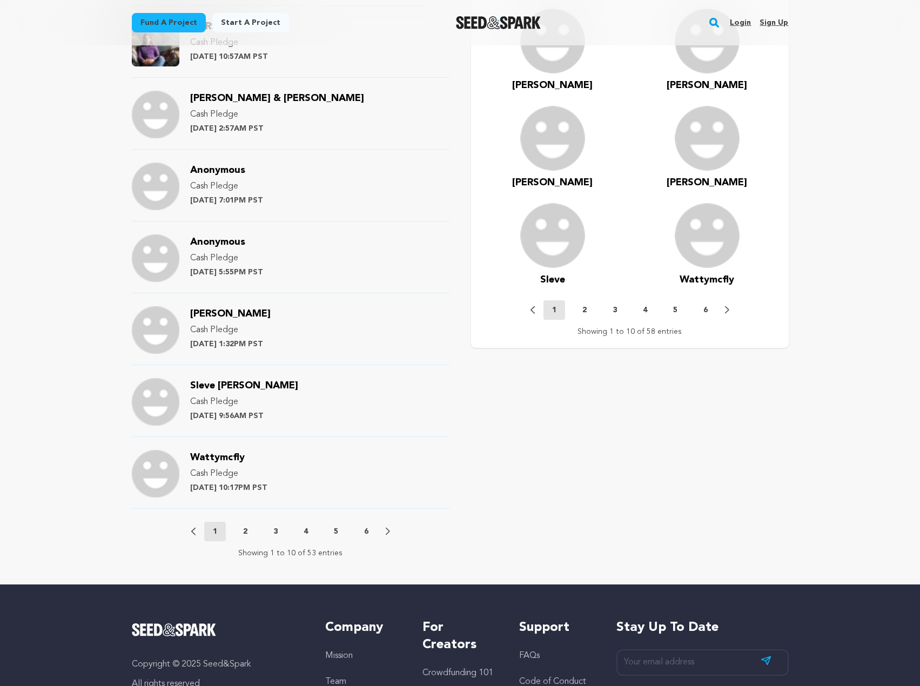
click at [247, 530] on p "2" at bounding box center [245, 531] width 4 height 11
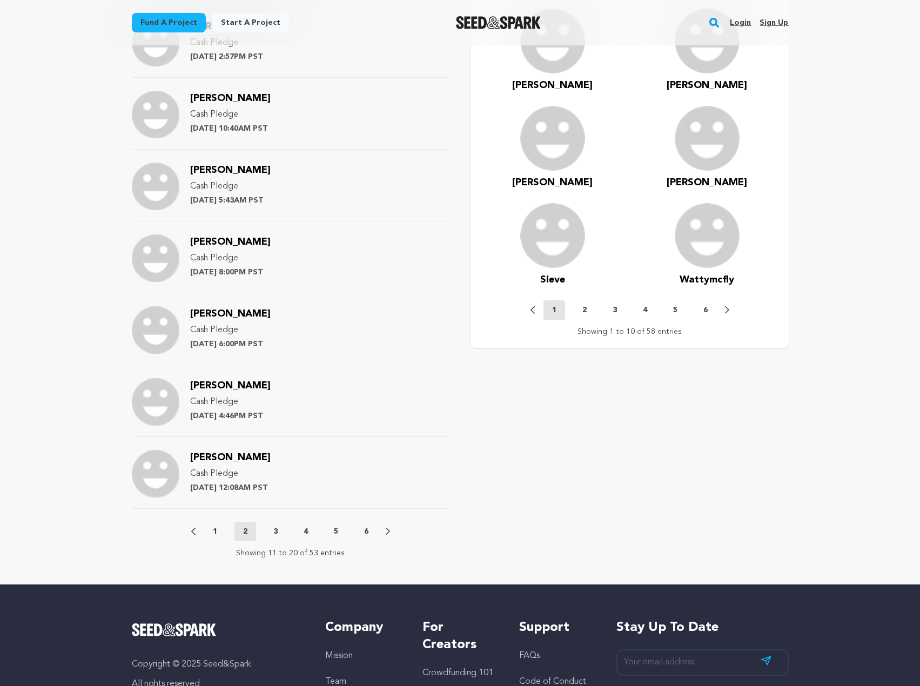
click at [216, 528] on p "1" at bounding box center [215, 531] width 4 height 11
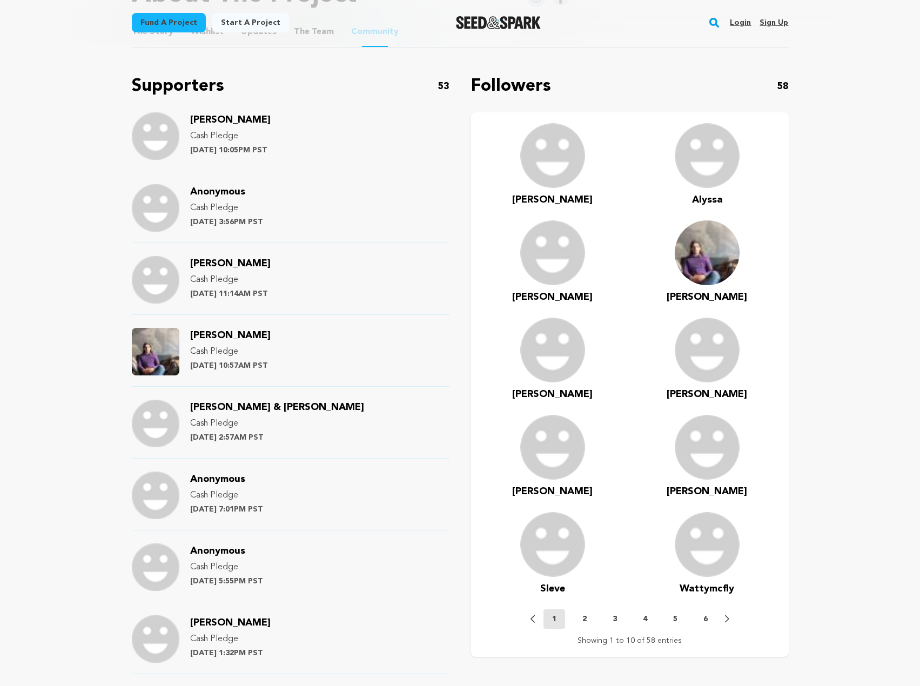
scroll to position [540, 0]
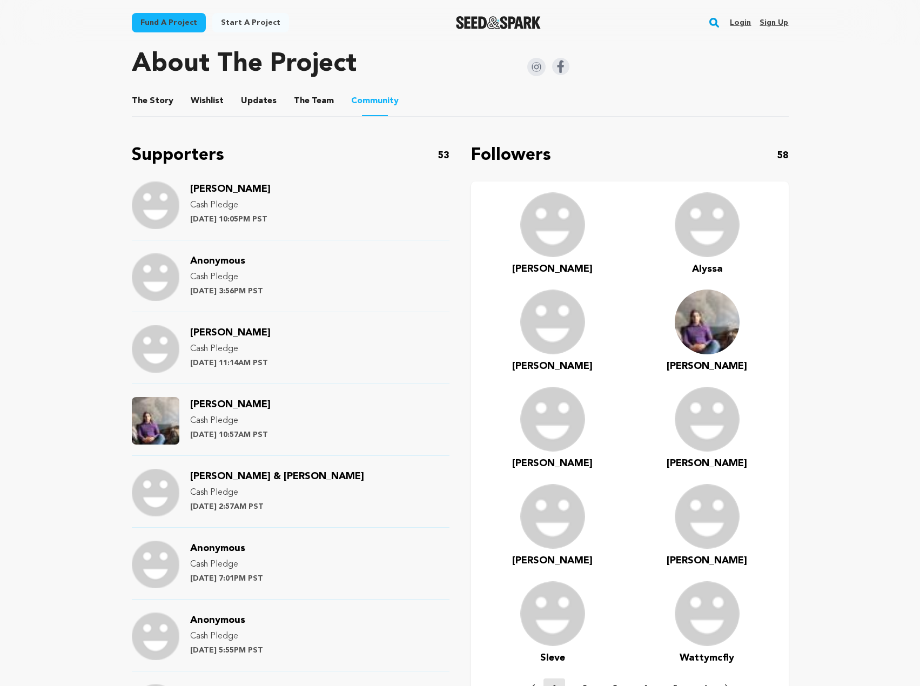
click at [142, 423] on img at bounding box center [156, 421] width 48 height 48
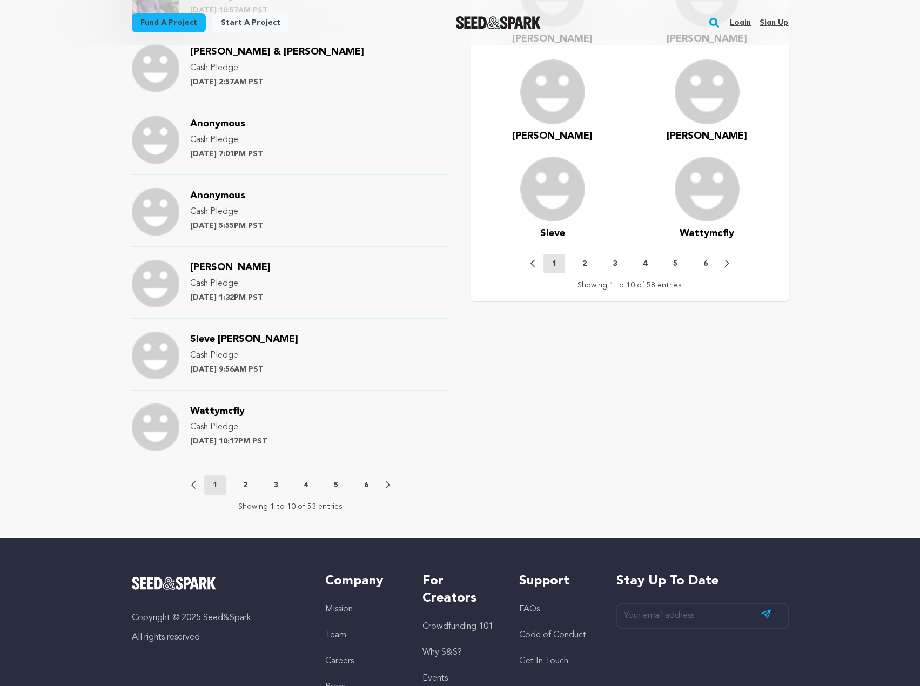
scroll to position [973, 0]
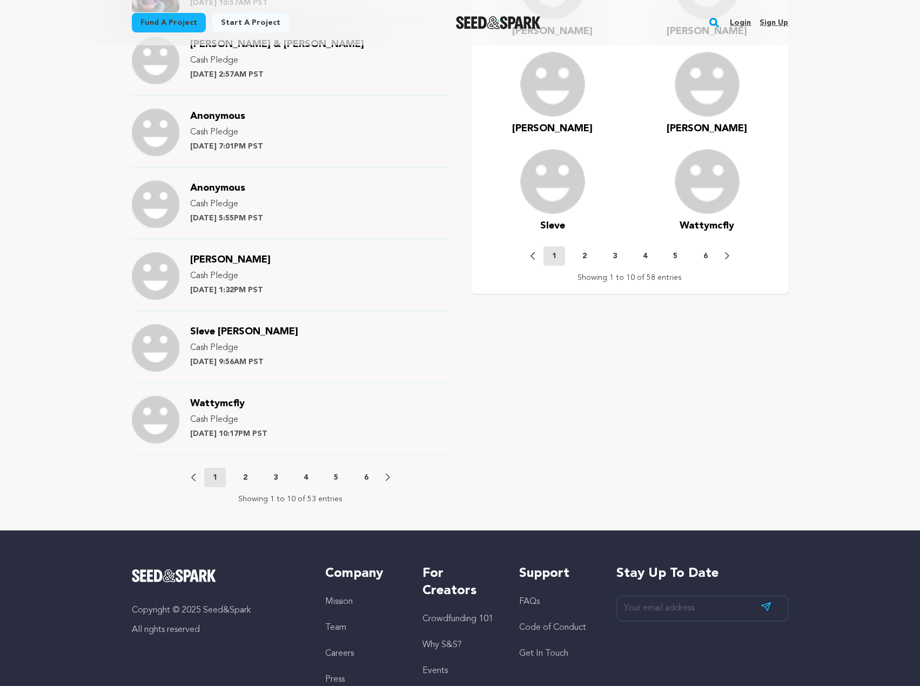
click at [363, 482] on button "6" at bounding box center [367, 477] width 22 height 11
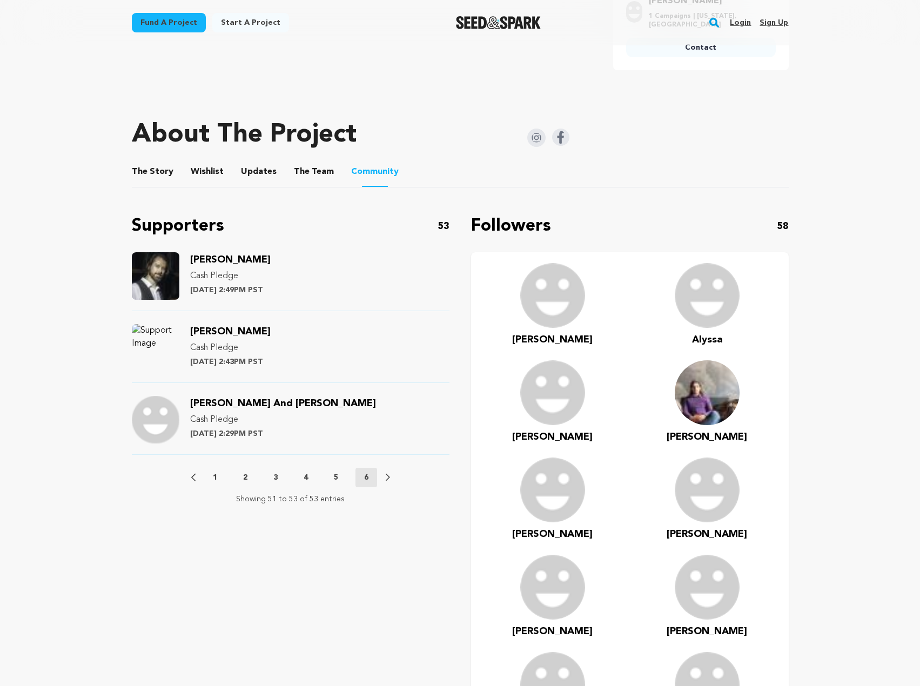
click at [395, 478] on nav "Previous 1 2 3 4 5 6 Next Showing 51 to 53 of 53 entries" at bounding box center [291, 486] width 318 height 37
click at [379, 480] on div "Previous 1 2 3 4 5 6 Next" at bounding box center [290, 477] width 199 height 19
click at [340, 479] on button "5" at bounding box center [336, 477] width 22 height 11
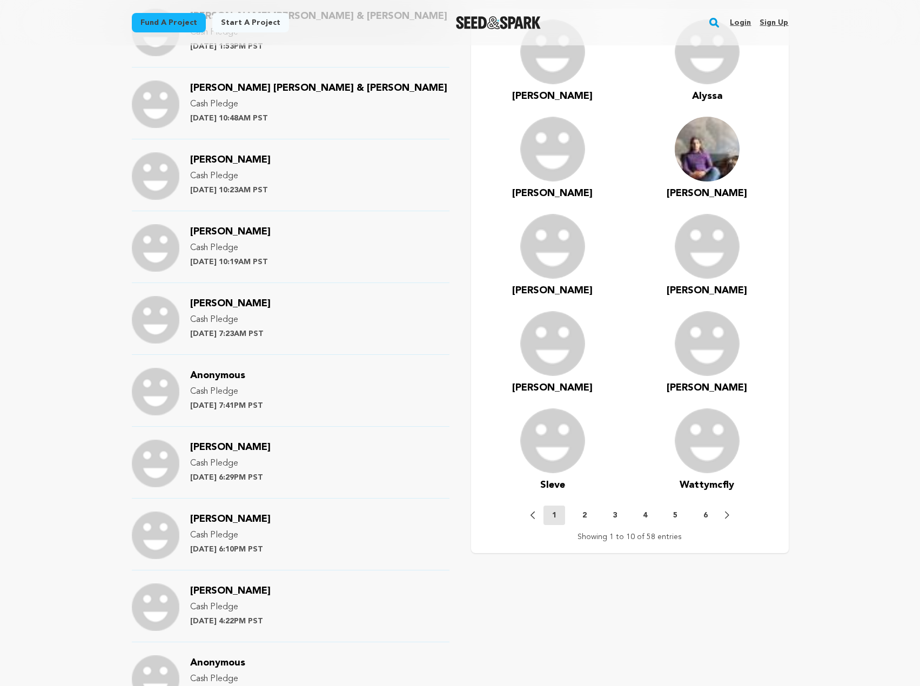
scroll to position [902, 0]
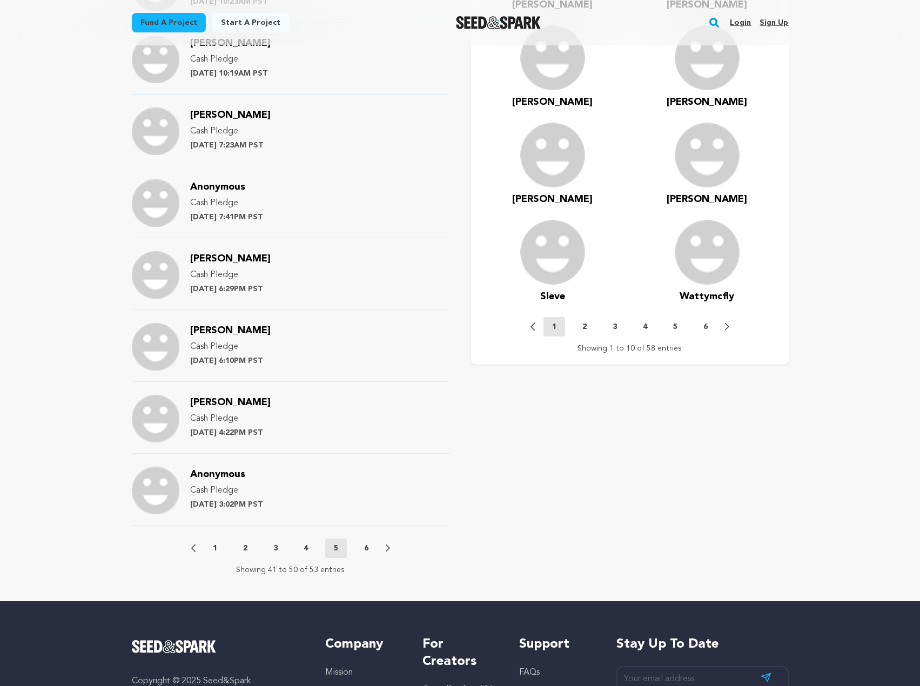
click at [315, 544] on button "4" at bounding box center [306, 548] width 22 height 11
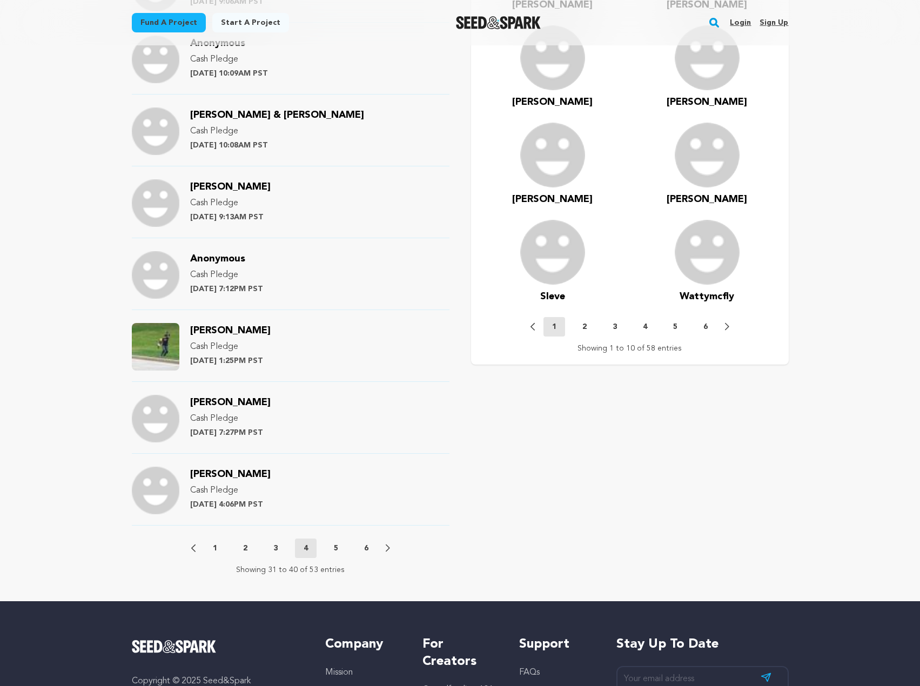
click at [278, 547] on button "3" at bounding box center [276, 548] width 22 height 11
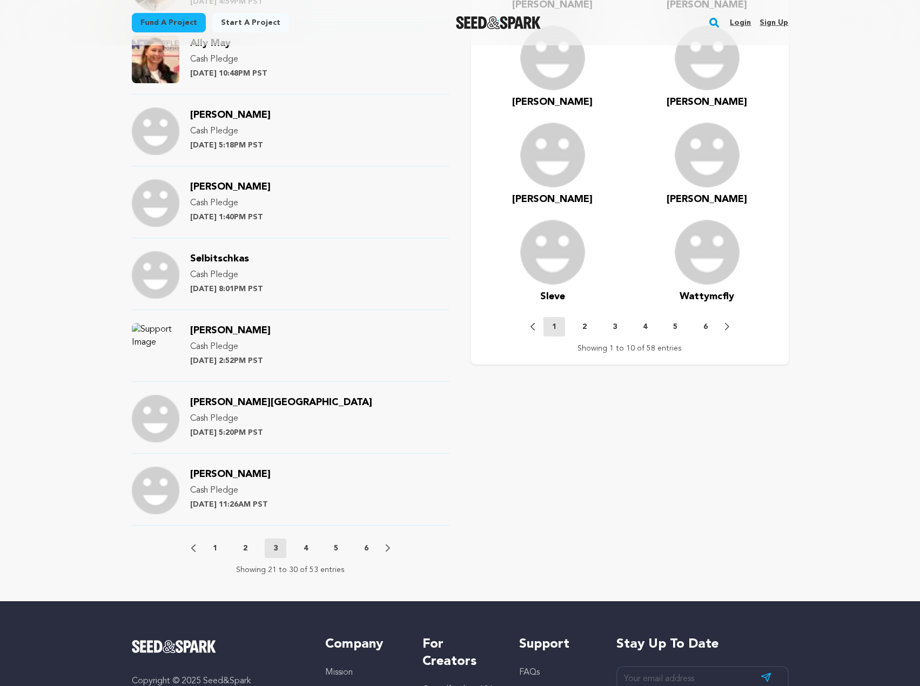
click at [193, 548] on icon at bounding box center [193, 548] width 4 height 8
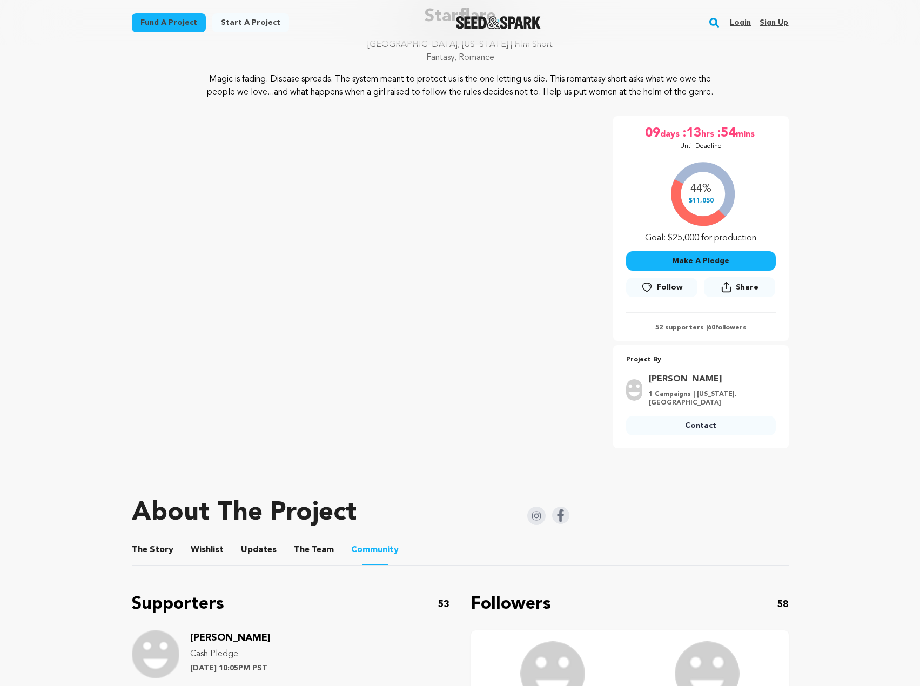
scroll to position [0, 0]
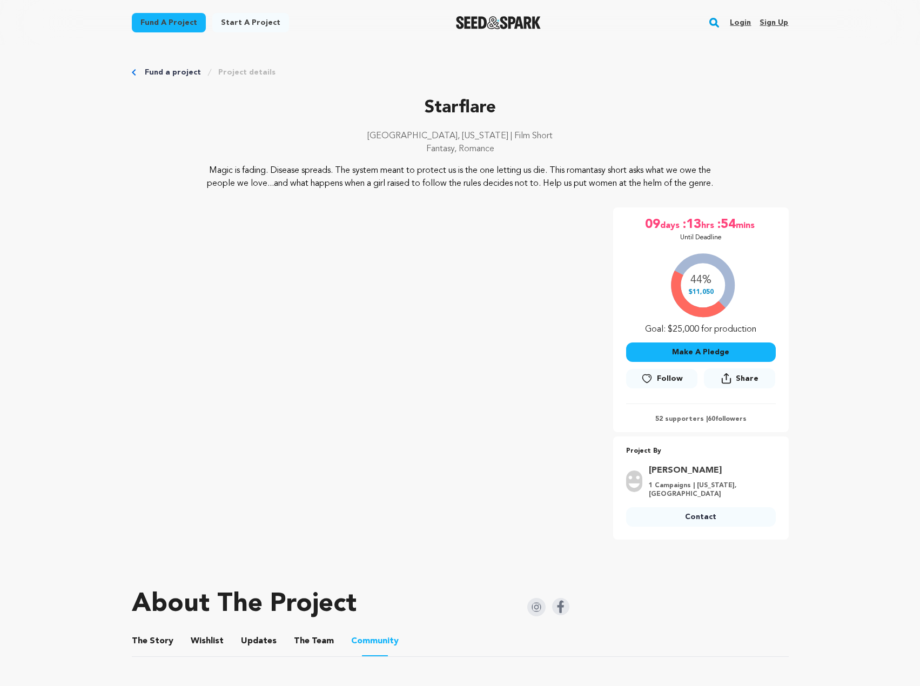
click at [134, 71] on icon "Breadcrumb" at bounding box center [134, 72] width 4 height 6
click at [159, 68] on link "Fund a project" at bounding box center [173, 72] width 56 height 11
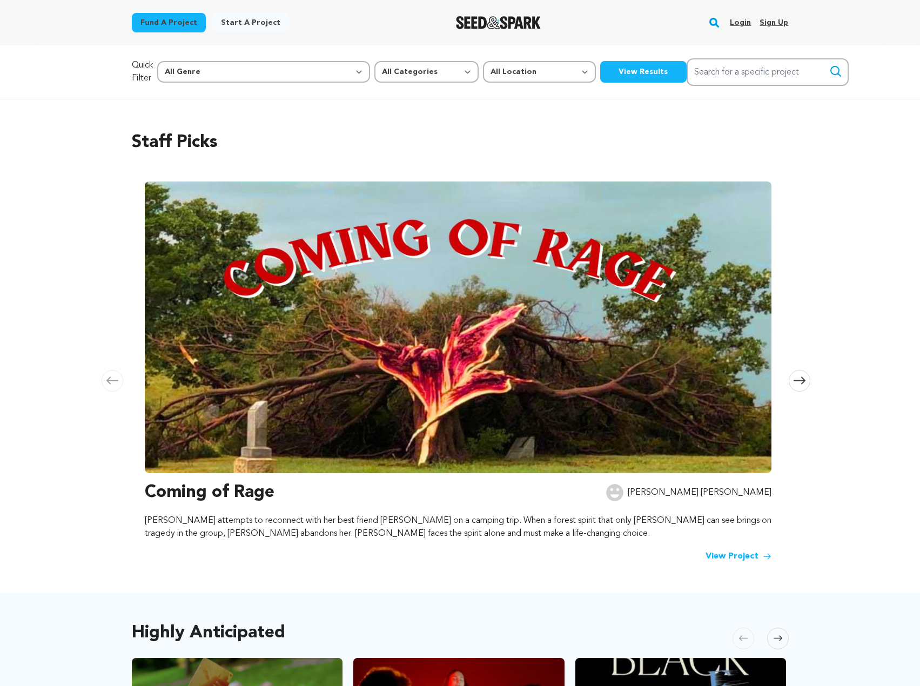
click at [796, 385] on span at bounding box center [800, 381] width 22 height 22
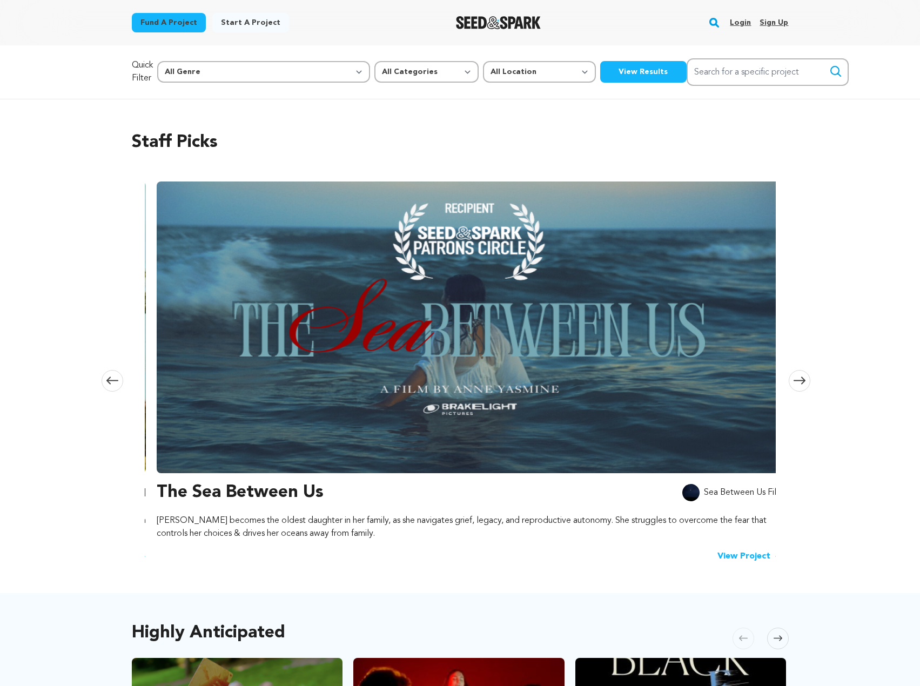
scroll to position [0, 638]
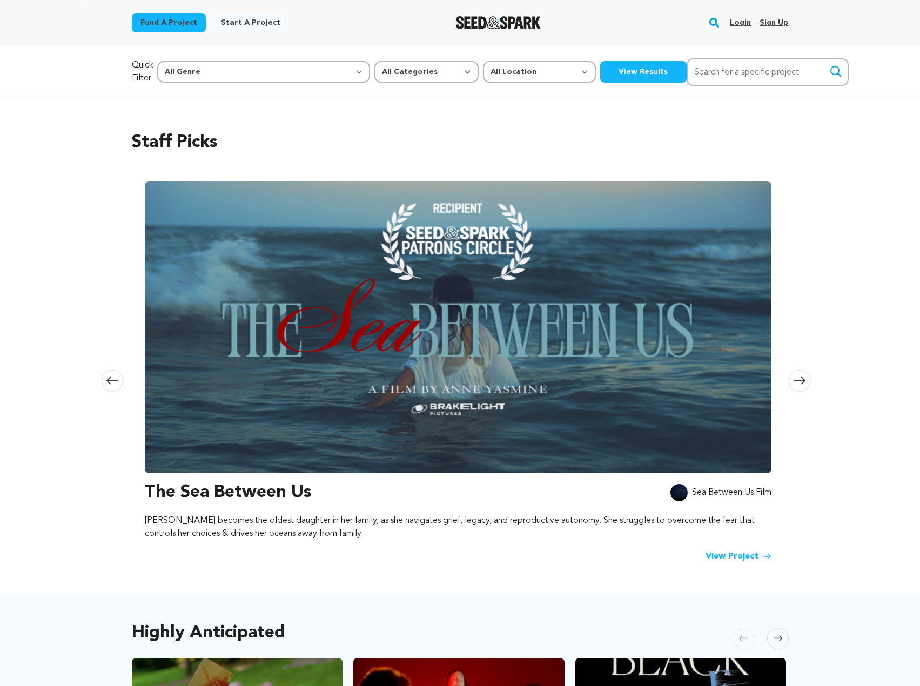
click at [796, 385] on span at bounding box center [800, 381] width 22 height 22
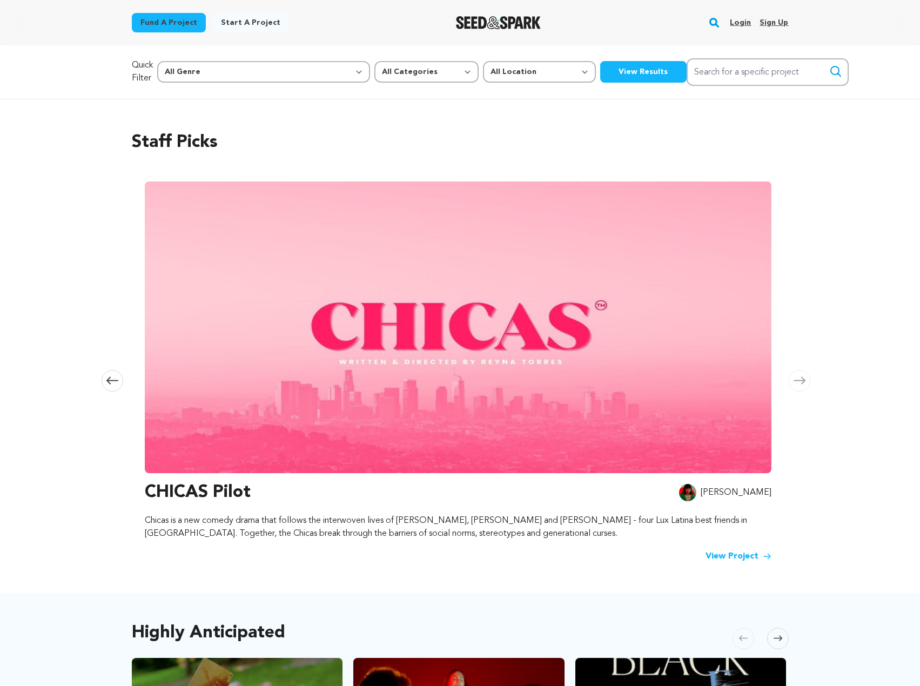
click at [118, 384] on span at bounding box center [113, 381] width 22 height 22
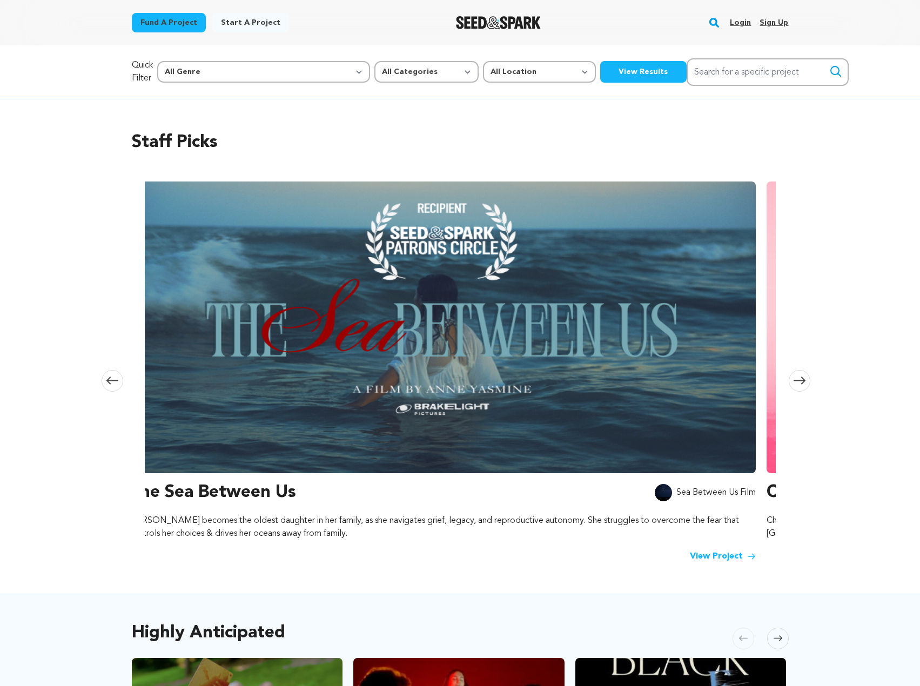
click at [118, 384] on span at bounding box center [113, 381] width 22 height 22
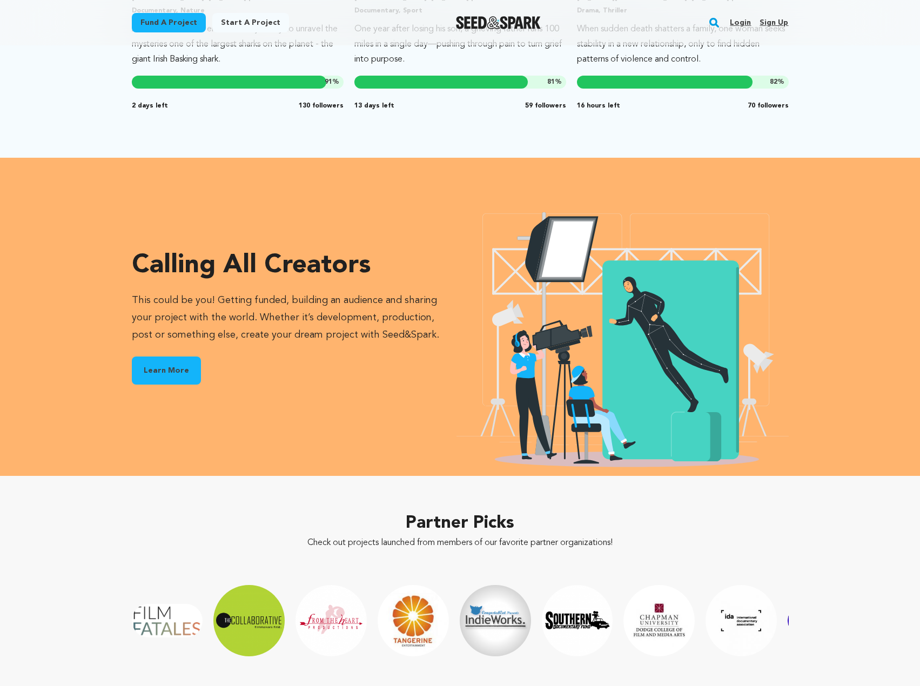
scroll to position [1351, 0]
